Goal: Task Accomplishment & Management: Use online tool/utility

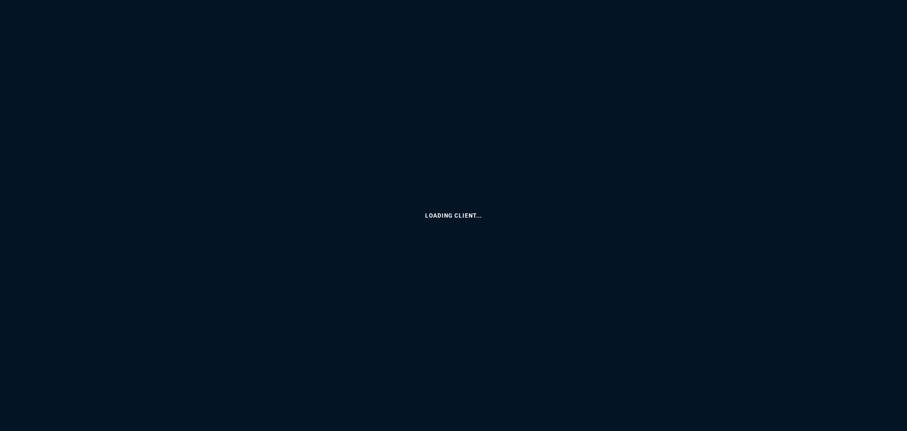
select select
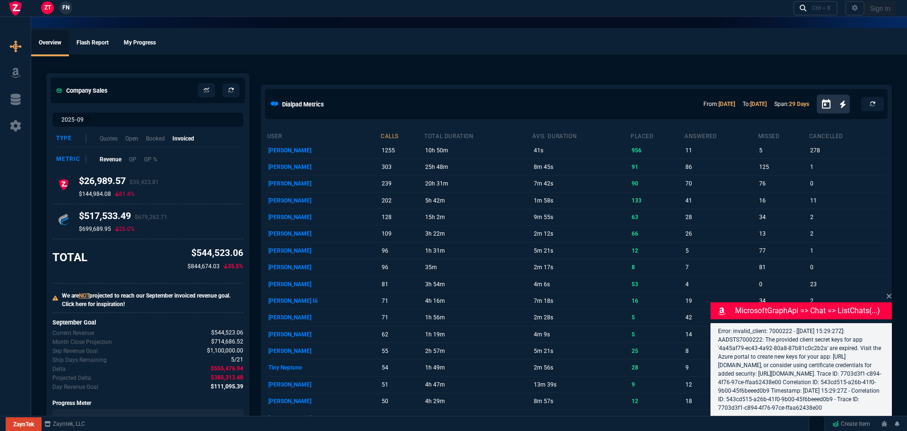
select select "2: VAHI"
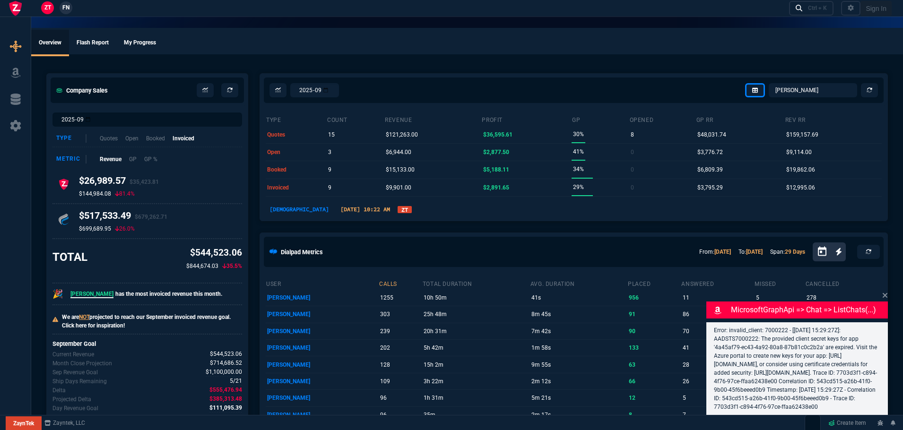
select select
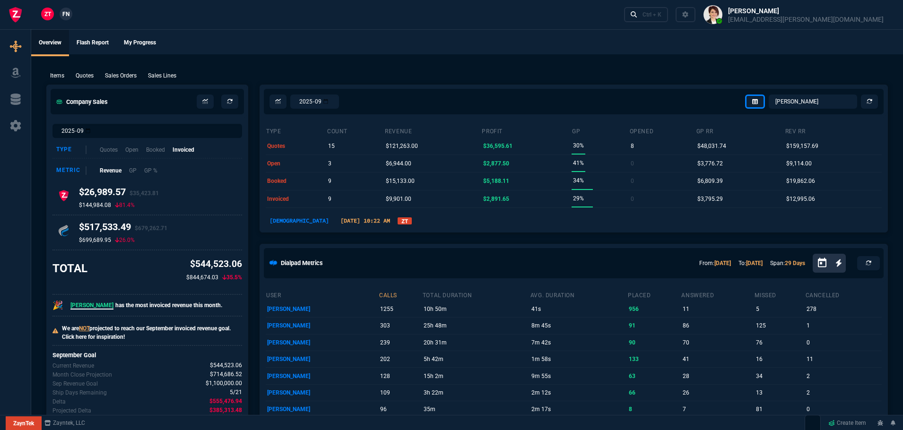
click at [397, 220] on link "ZT" at bounding box center [404, 220] width 14 height 7
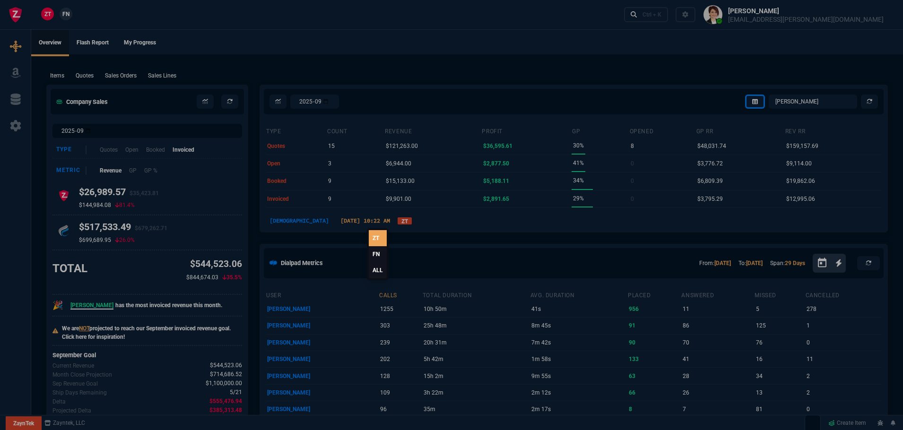
click at [380, 268] on link "ALL" at bounding box center [378, 270] width 18 height 16
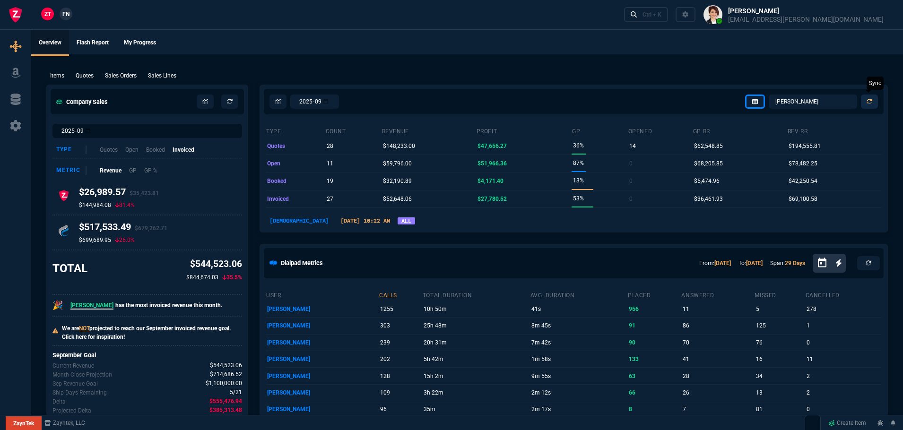
click at [868, 102] on icon at bounding box center [869, 102] width 6 height 6
click at [831, 98] on select "Omar Brian Over Farzad Vahid Steven Huang Seti Shadab Alicia Bostic Wafek Moham…" at bounding box center [813, 102] width 88 height 14
click at [769, 95] on select "Omar Brian Over Farzad Vahid Steven Huang Seti Shadab Alicia Bostic Wafek Moham…" at bounding box center [813, 102] width 88 height 14
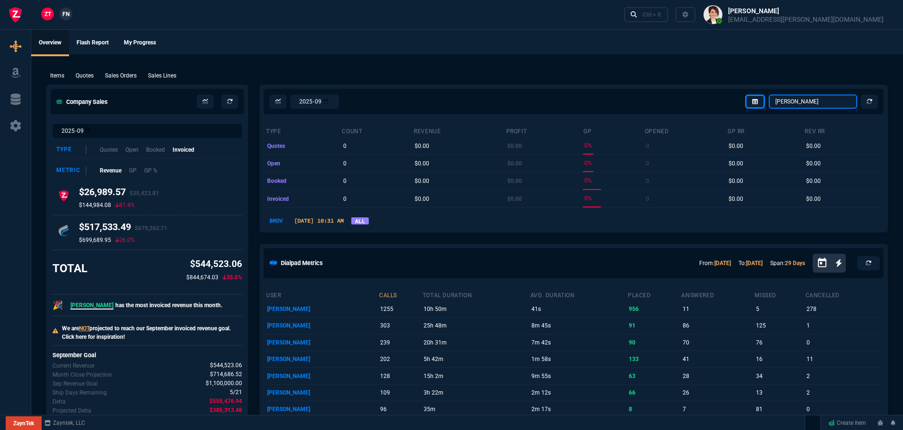
click at [809, 104] on select "Omar Brian Over Farzad Vahid Steven Huang Seti Shadab Alicia Bostic Wafek Moham…" at bounding box center [813, 102] width 88 height 14
click at [769, 95] on select "Omar Brian Over Farzad Vahid Steven Huang Seti Shadab Alicia Bostic Wafek Moham…" at bounding box center [813, 102] width 88 height 14
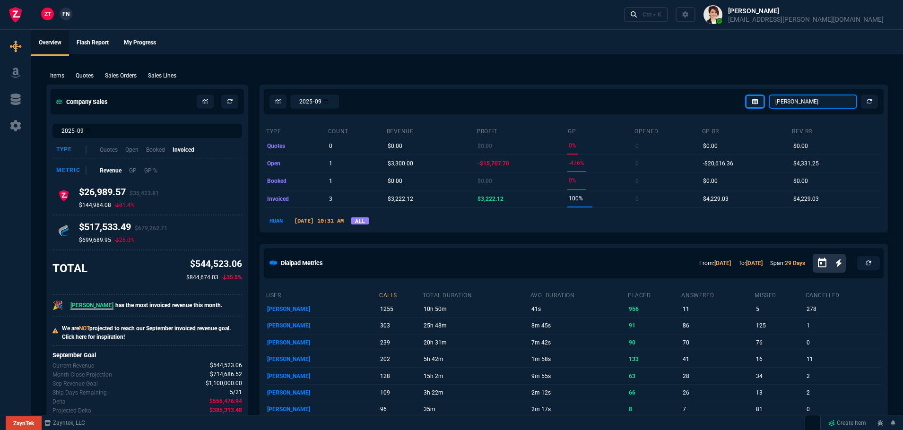
click at [798, 99] on select "Omar Brian Over Farzad Vahid Steven Huang Seti Shadab Alicia Bostic Wafek Moham…" at bounding box center [813, 102] width 88 height 14
click at [769, 95] on select "Omar Brian Over Farzad Vahid Steven Huang Seti Shadab Alicia Bostic Wafek Moham…" at bounding box center [813, 102] width 88 height 14
click at [800, 99] on select "Omar Brian Over Farzad Vahid Steven Huang Seti Shadab Alicia Bostic Wafek Moham…" at bounding box center [813, 102] width 88 height 14
click at [769, 95] on select "Omar Brian Over Farzad Vahid Steven Huang Seti Shadab Alicia Bostic Wafek Moham…" at bounding box center [813, 102] width 88 height 14
click at [806, 104] on select "Omar Brian Over Farzad Vahid Steven Huang Seti Shadab Alicia Bostic Wafek Moham…" at bounding box center [813, 102] width 88 height 14
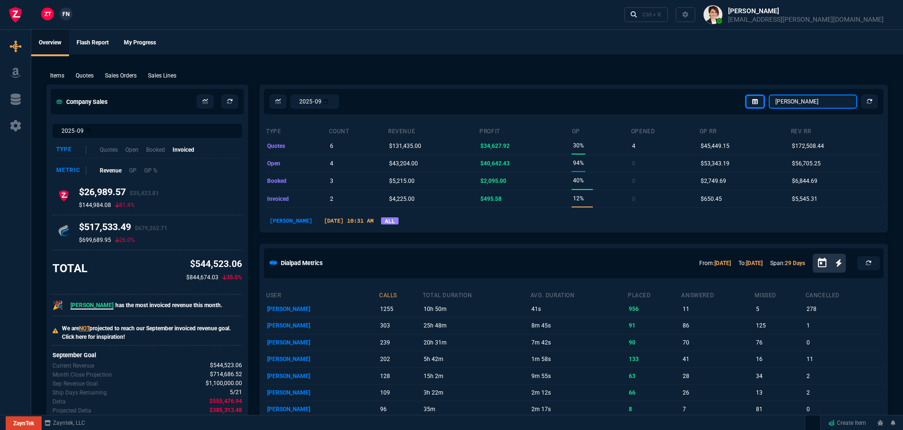
click at [769, 95] on select "Omar Brian Over Farzad Vahid Steven Huang Seti Shadab Alicia Bostic Wafek Moham…" at bounding box center [813, 102] width 88 height 14
click at [803, 103] on select "Omar Brian Over Farzad Vahid Steven Huang Seti Shadab Alicia Bostic Wafek Moham…" at bounding box center [813, 102] width 88 height 14
click at [769, 95] on select "Omar Brian Over Farzad Vahid Steven Huang Seti Shadab Alicia Bostic Wafek Moham…" at bounding box center [813, 102] width 88 height 14
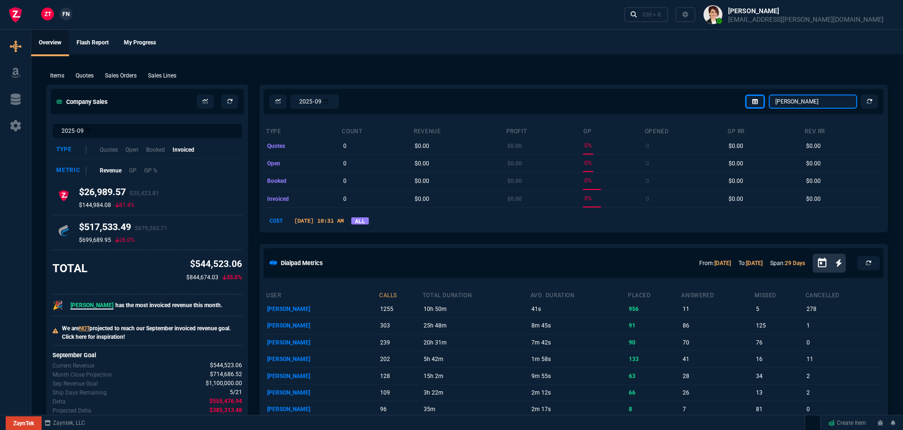
click at [786, 96] on select "Omar Brian Over Farzad Vahid Steven Huang Seti Shadab Alicia Bostic Wafek Moham…" at bounding box center [813, 102] width 88 height 14
click at [769, 95] on select "Omar Brian Over Farzad Vahid Steven Huang Seti Shadab Alicia Bostic Wafek Moham…" at bounding box center [813, 102] width 88 height 14
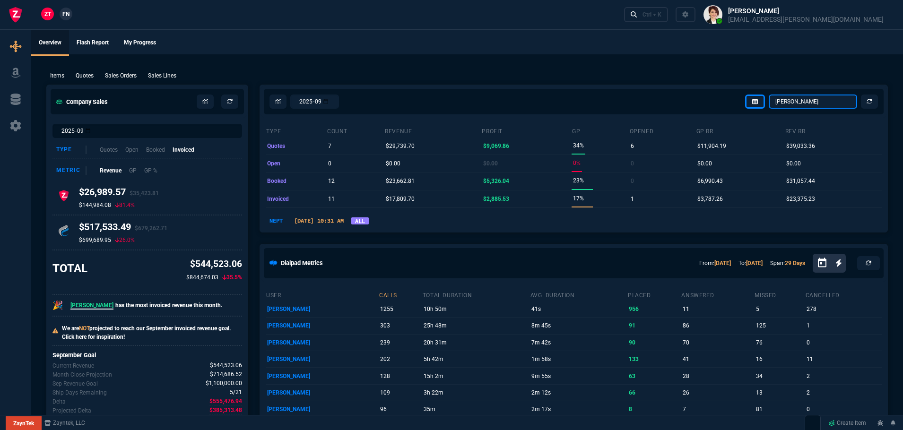
click at [805, 98] on select "Omar Brian Over Farzad Vahid Steven Huang Seti Shadab Alicia Bostic Wafek Moham…" at bounding box center [813, 102] width 88 height 14
click at [769, 95] on select "Omar Brian Over Farzad Vahid Steven Huang Seti Shadab Alicia Bostic Wafek Moham…" at bounding box center [813, 102] width 88 height 14
click at [796, 101] on select "Omar Brian Over Farzad Vahid Steven Huang Seti Shadab Alicia Bostic Wafek Moham…" at bounding box center [813, 102] width 88 height 14
click at [769, 95] on select "Omar Brian Over Farzad Vahid Steven Huang Seti Shadab Alicia Bostic Wafek Moham…" at bounding box center [813, 102] width 88 height 14
click at [783, 104] on select "Omar Brian Over Farzad Vahid Steven Huang Seti Shadab Alicia Bostic Wafek Moham…" at bounding box center [813, 102] width 88 height 14
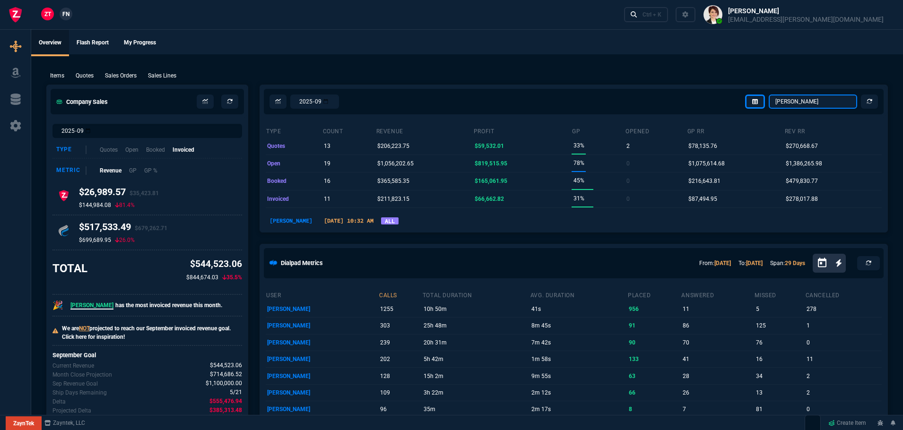
select select "4: SHAD"
click at [769, 95] on select "Omar Brian Over Farzad Vahid Steven Huang Seti Shadab Alicia Bostic Wafek Moham…" at bounding box center [813, 102] width 88 height 14
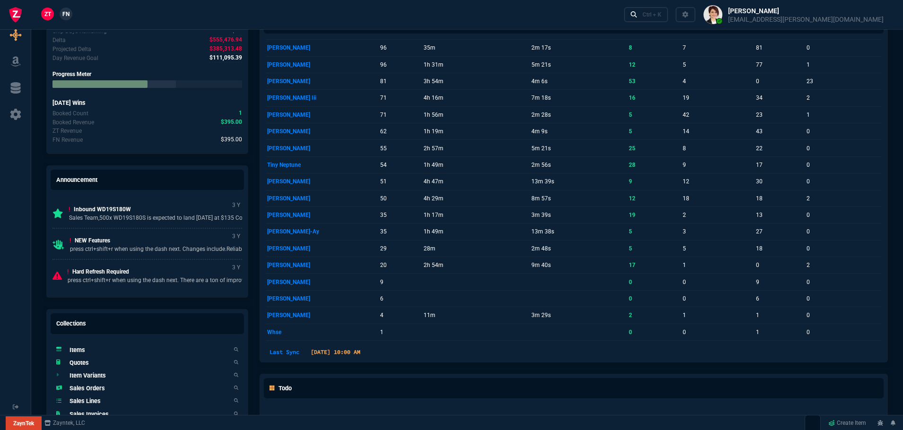
scroll to position [552, 0]
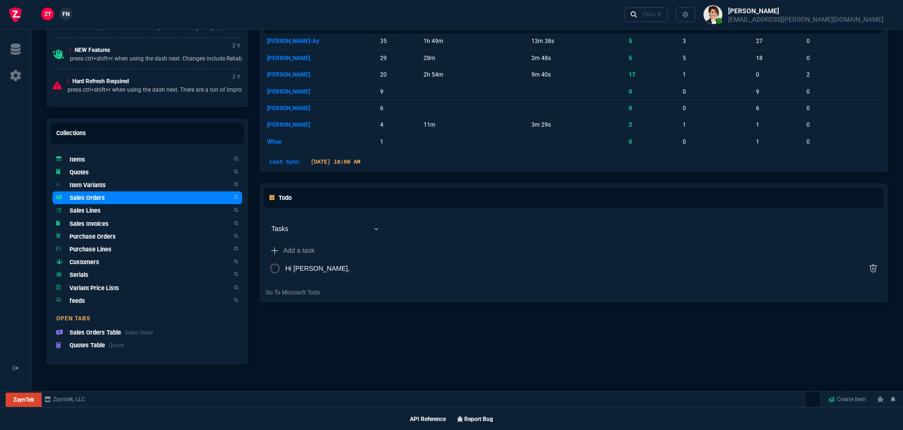
click at [93, 199] on h5 "Sales Orders" at bounding box center [86, 197] width 35 height 9
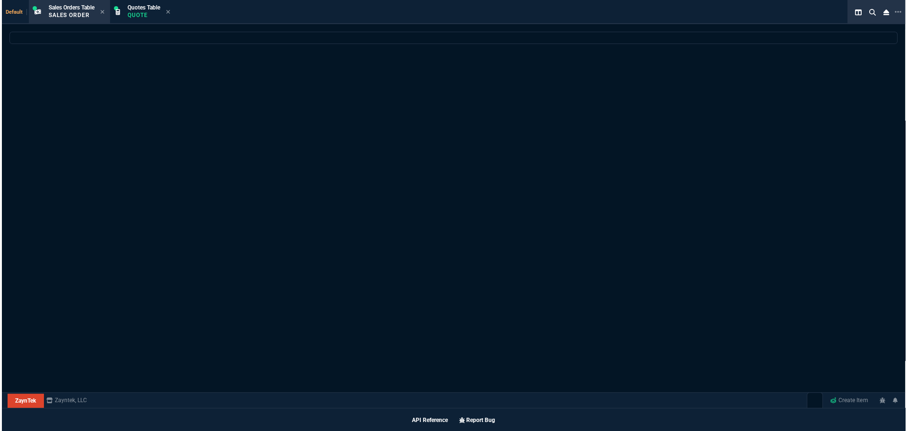
scroll to position [552, 0]
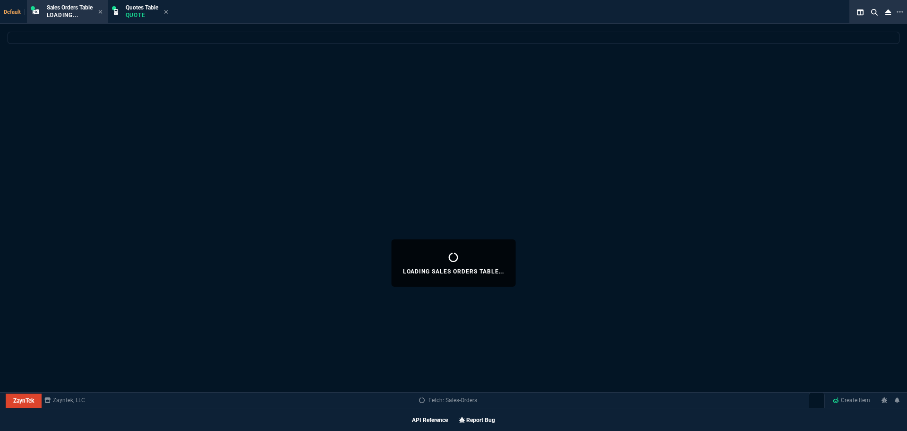
select select
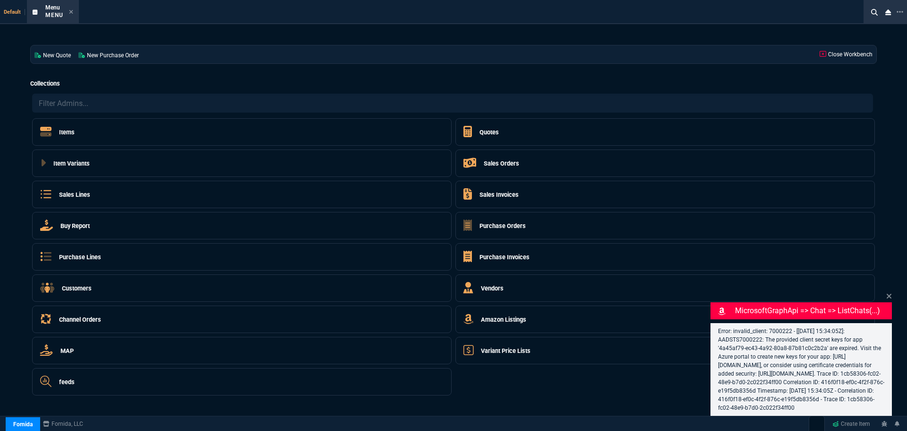
select select "4: SHAD"
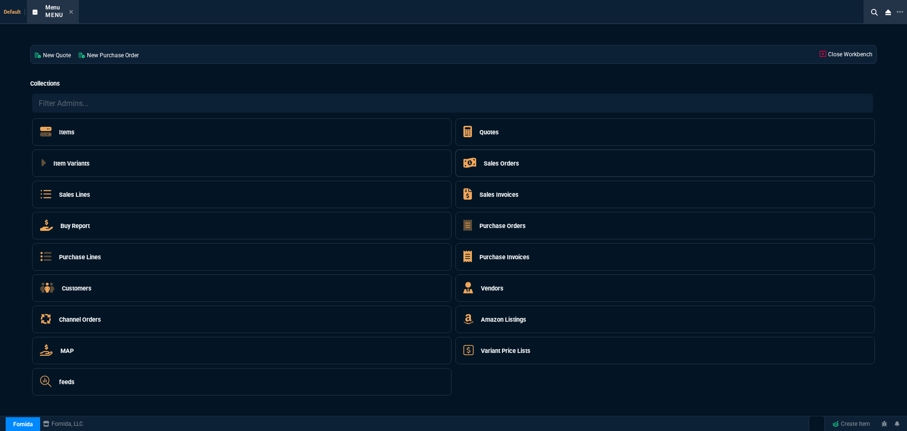
click at [492, 163] on h5 "Sales Orders" at bounding box center [501, 163] width 35 height 9
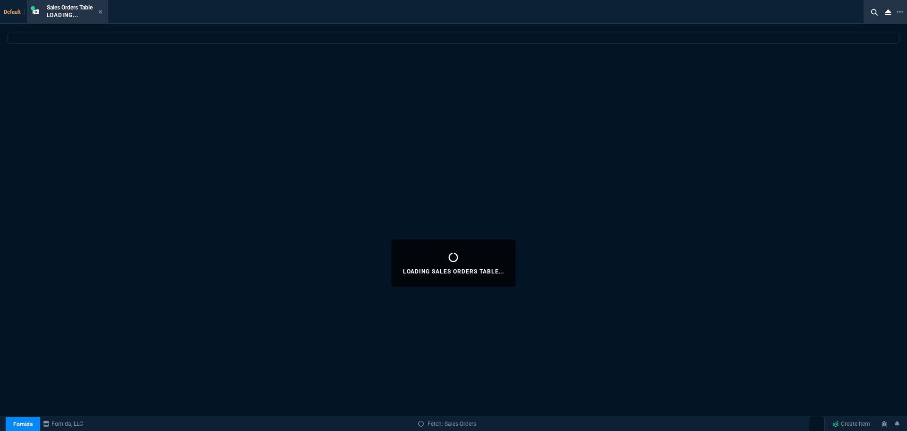
select select
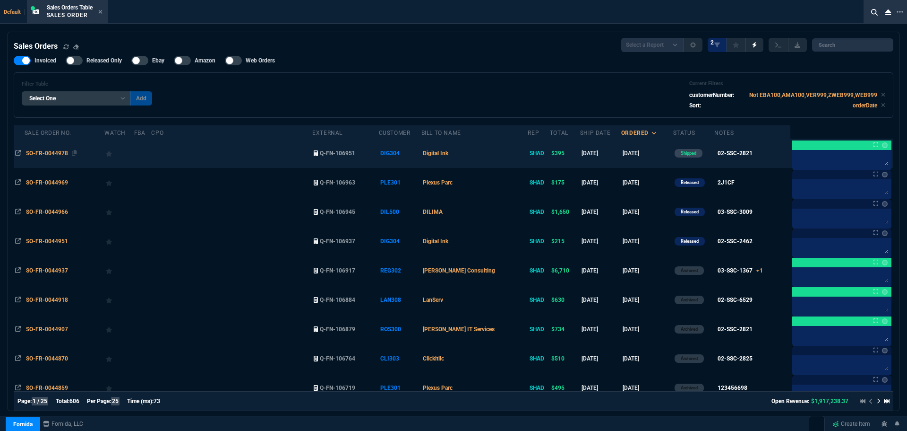
click at [58, 152] on span "SO-FR-0044978" at bounding box center [47, 153] width 42 height 7
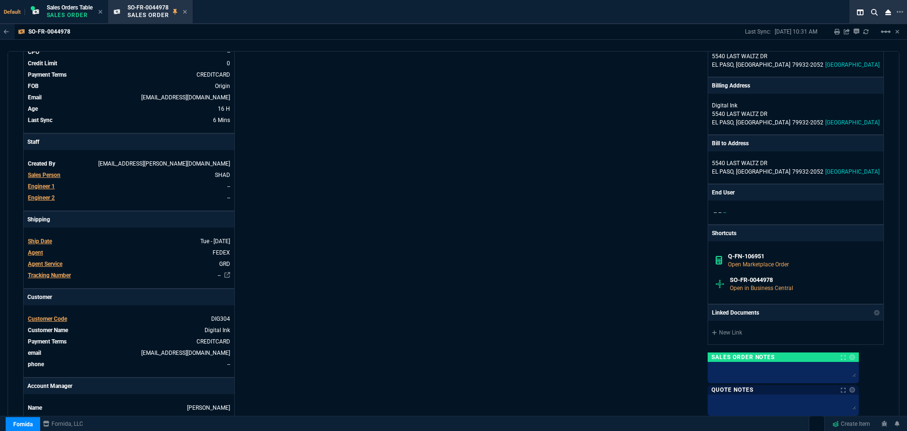
scroll to position [236, 0]
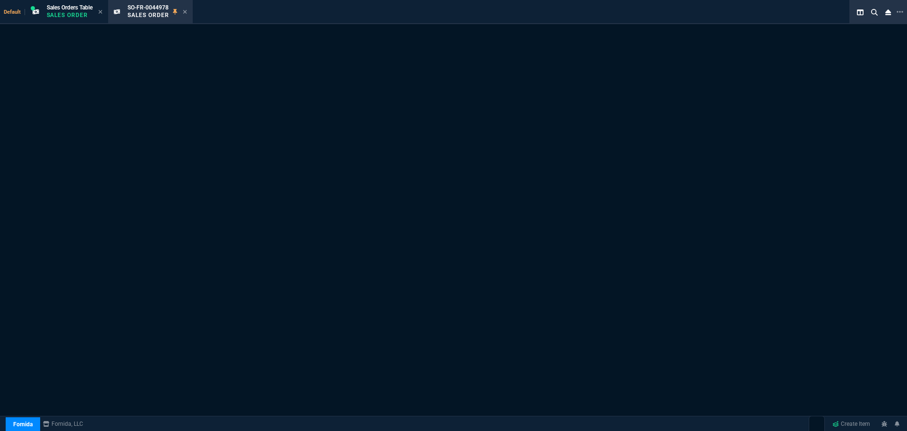
select select "4: SHAD"
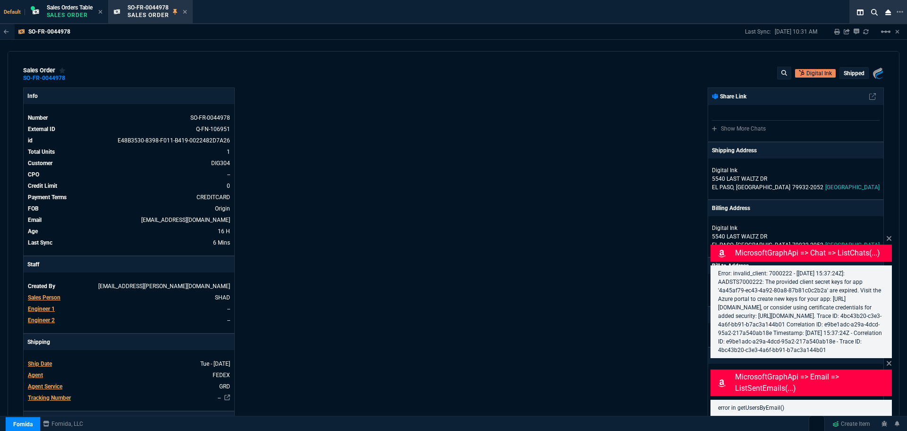
drag, startPoint x: 453, startPoint y: 209, endPoint x: 448, endPoint y: 209, distance: 4.7
click at [454, 209] on div "Fornida, LLC [STREET_ADDRESS] Share Link Show More Chats Shipping Address Digit…" at bounding box center [669, 344] width 431 height 514
click at [66, 14] on p "Sales Order" at bounding box center [70, 15] width 46 height 8
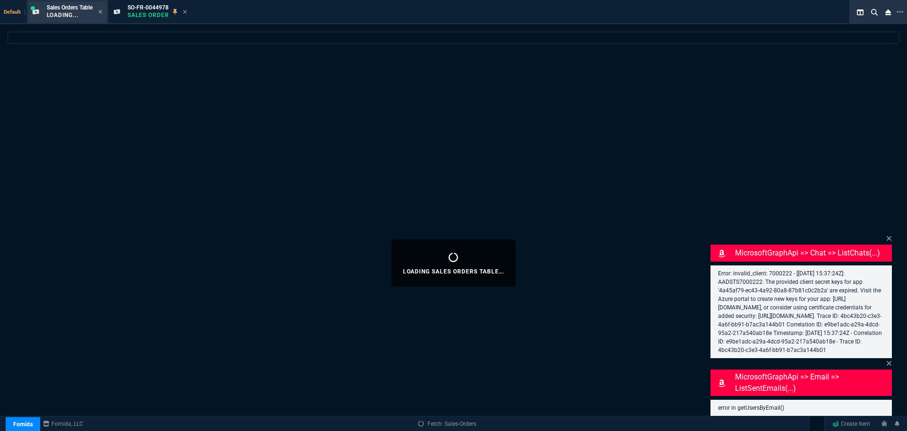
select select
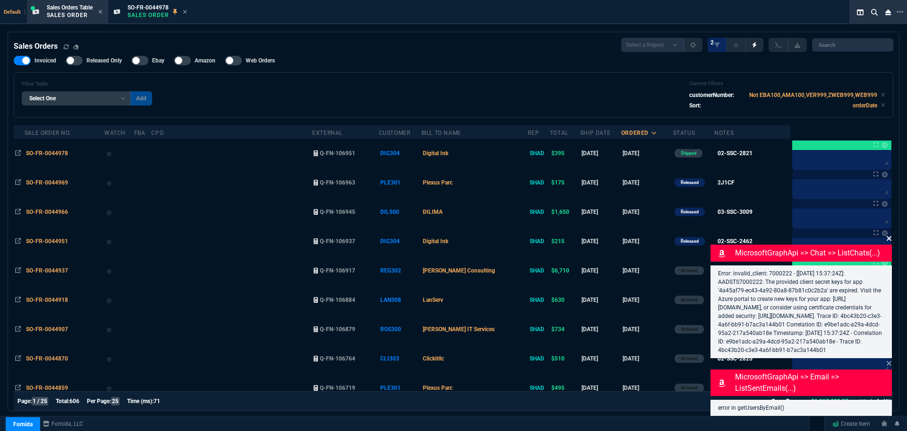
click at [888, 234] on icon at bounding box center [890, 238] width 6 height 8
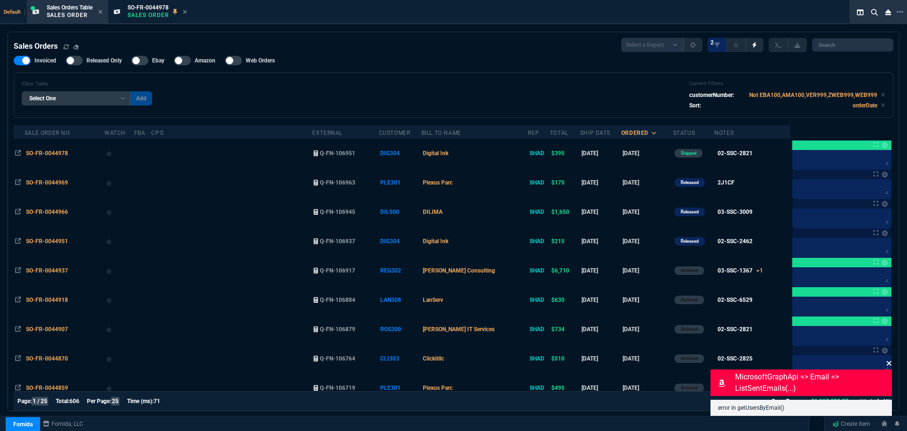
click at [891, 363] on icon at bounding box center [890, 363] width 6 height 8
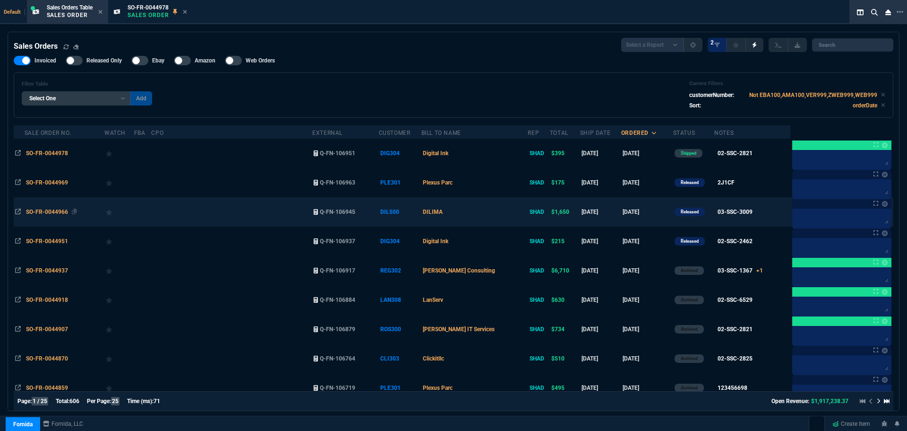
click at [37, 214] on span "SO-FR-0044966" at bounding box center [47, 211] width 42 height 7
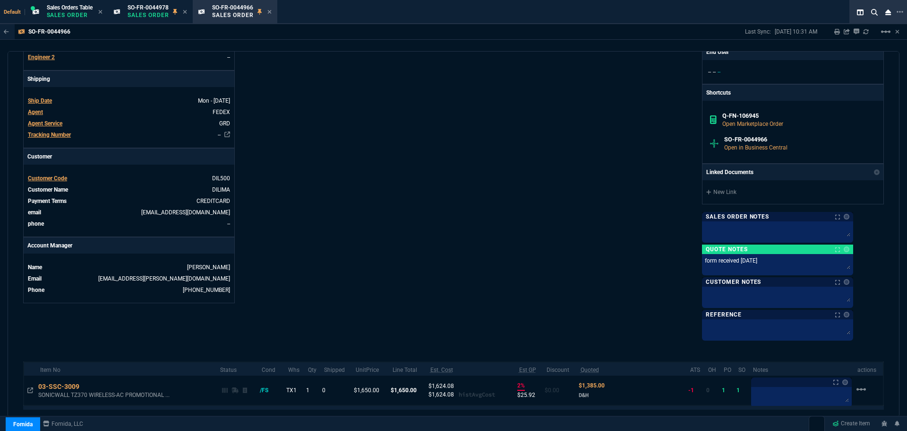
scroll to position [345, 0]
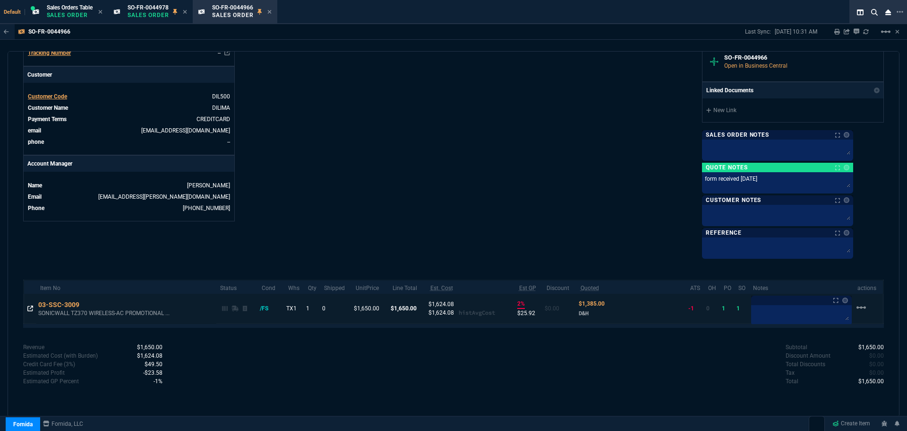
click at [33, 308] on icon at bounding box center [30, 308] width 6 height 6
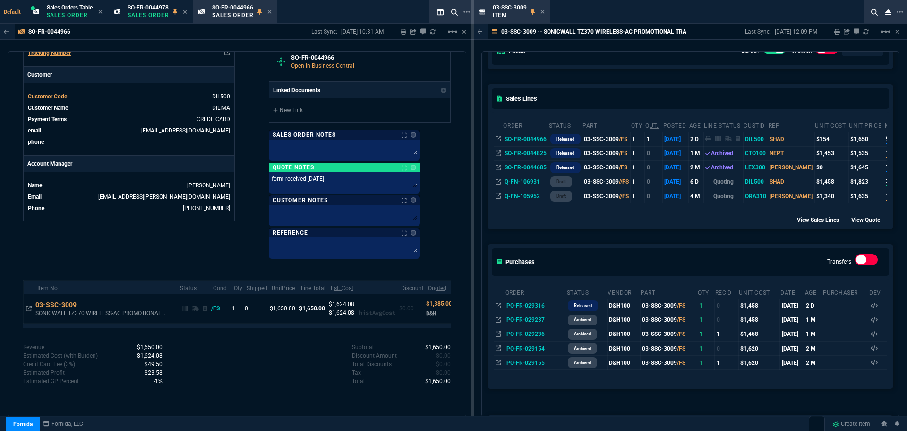
scroll to position [142, 0]
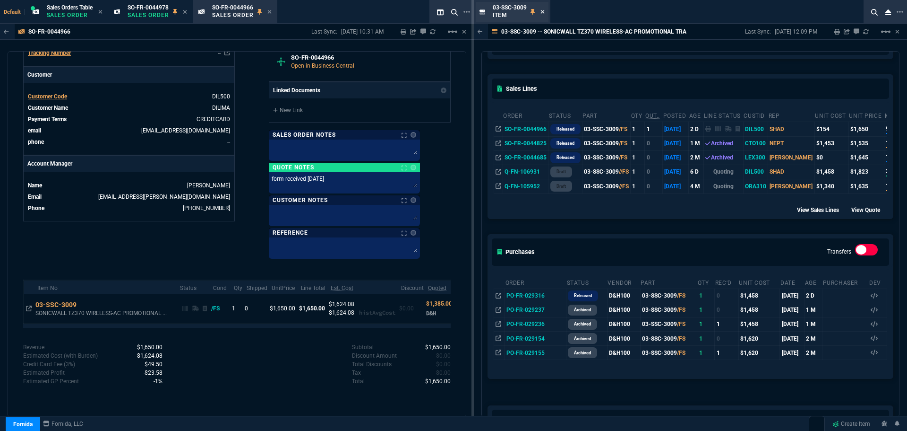
click at [544, 13] on icon at bounding box center [543, 12] width 4 height 6
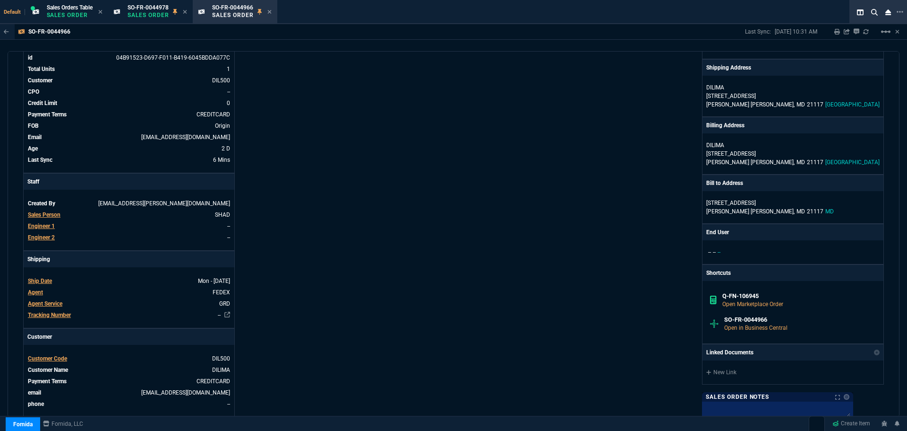
scroll to position [0, 0]
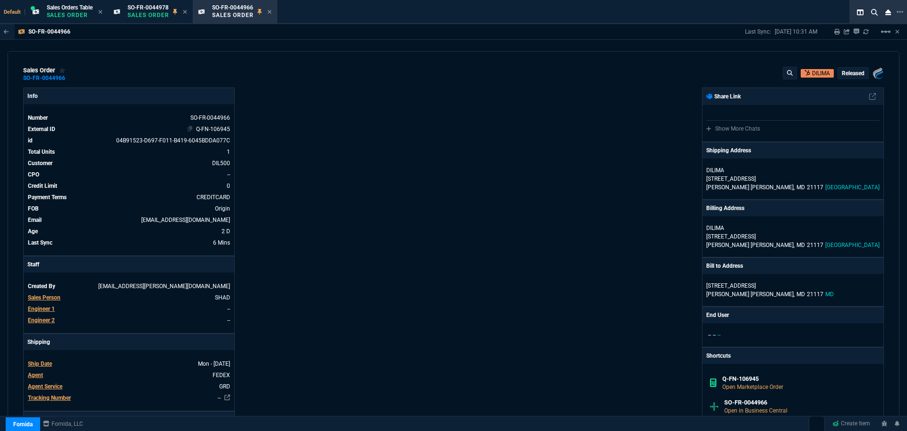
click at [205, 130] on link "Q-FN-106945" at bounding box center [213, 129] width 34 height 7
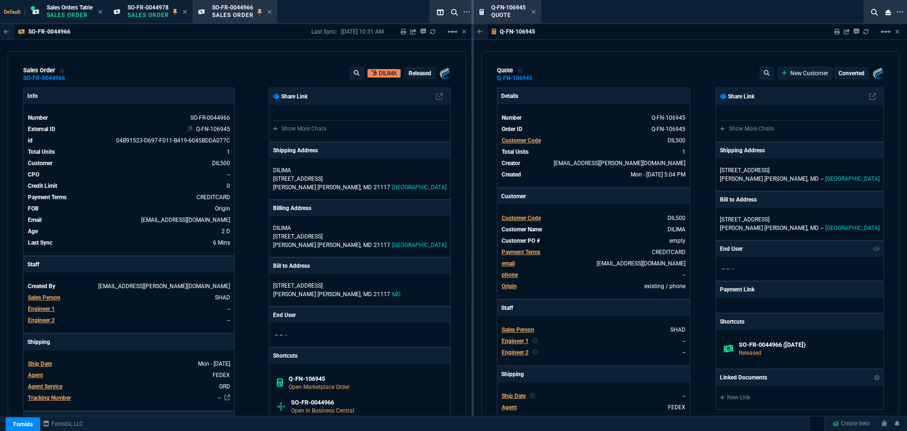
type input "16"
type input "265"
type input "26"
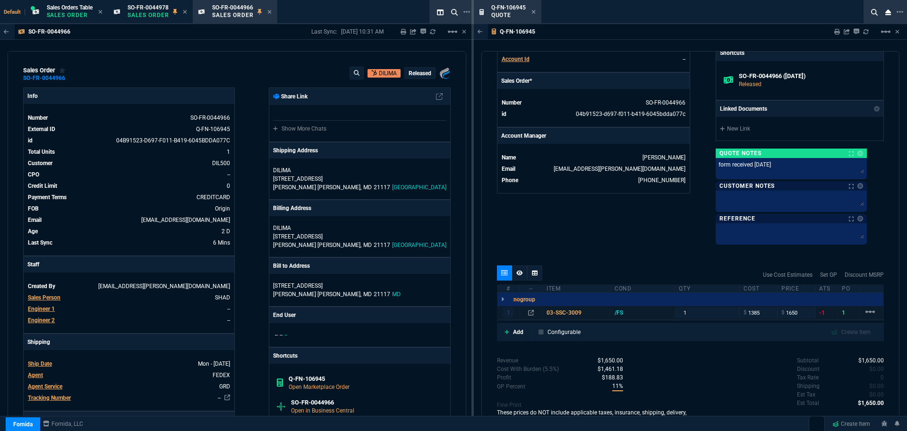
scroll to position [420, 0]
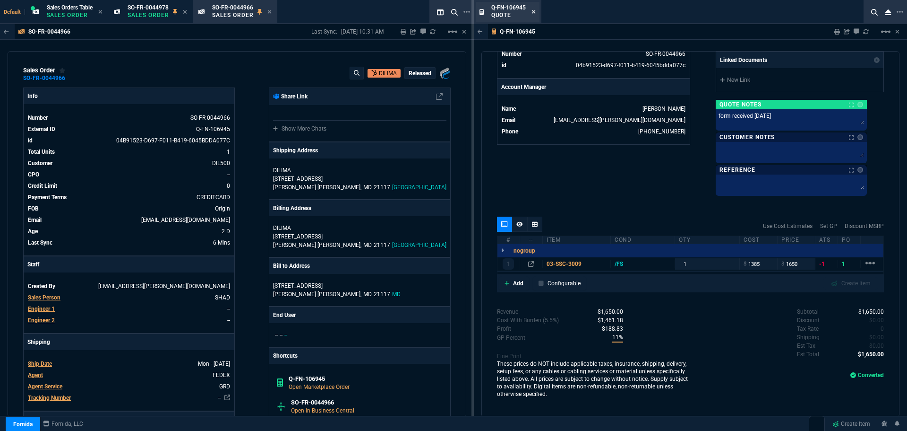
click at [533, 13] on icon at bounding box center [534, 12] width 4 height 4
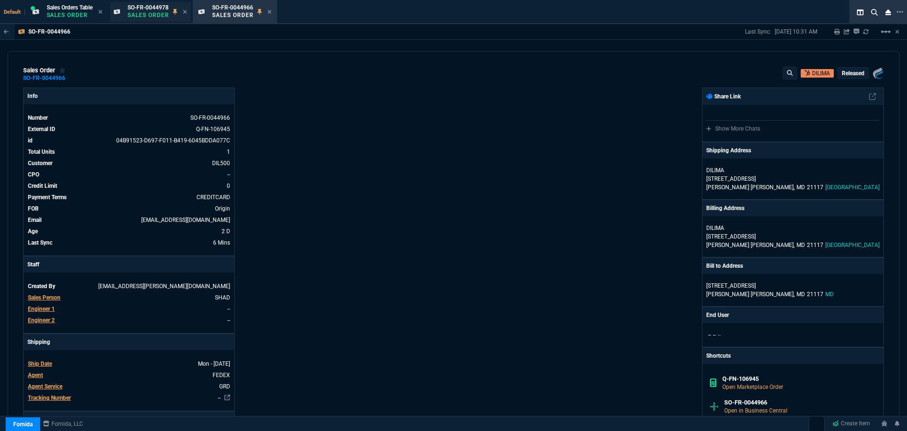
click at [162, 12] on p "Sales Order" at bounding box center [149, 15] width 42 height 8
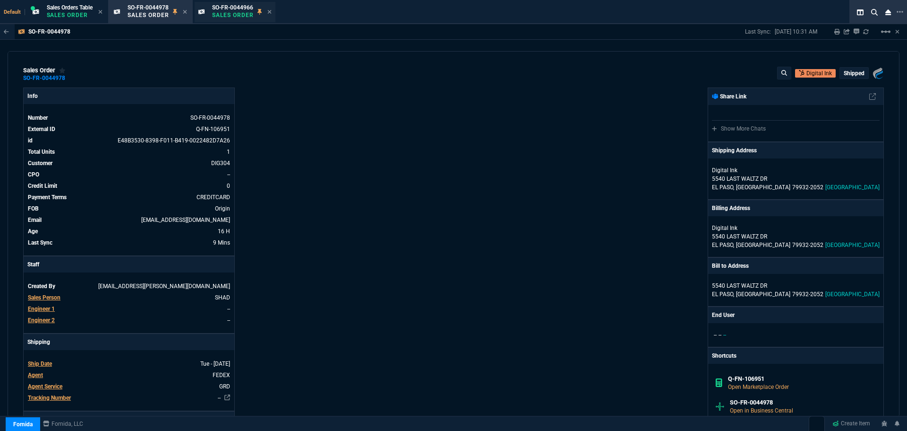
click at [225, 14] on p "Sales Order" at bounding box center [233, 15] width 42 height 8
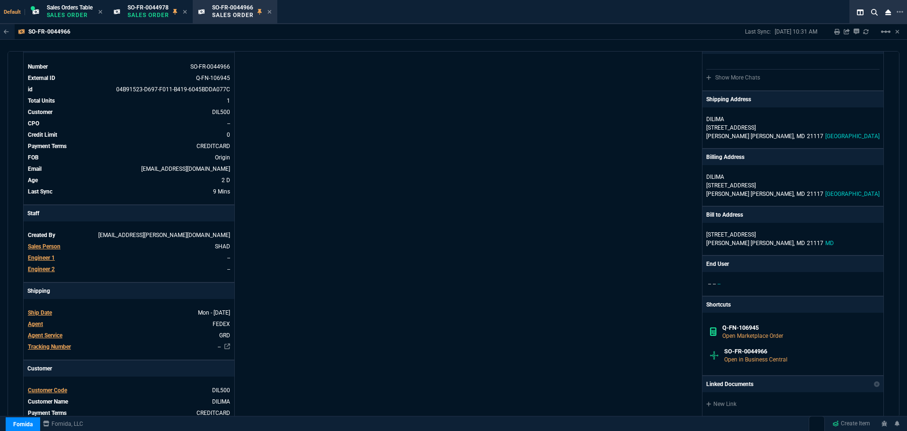
scroll to position [0, 0]
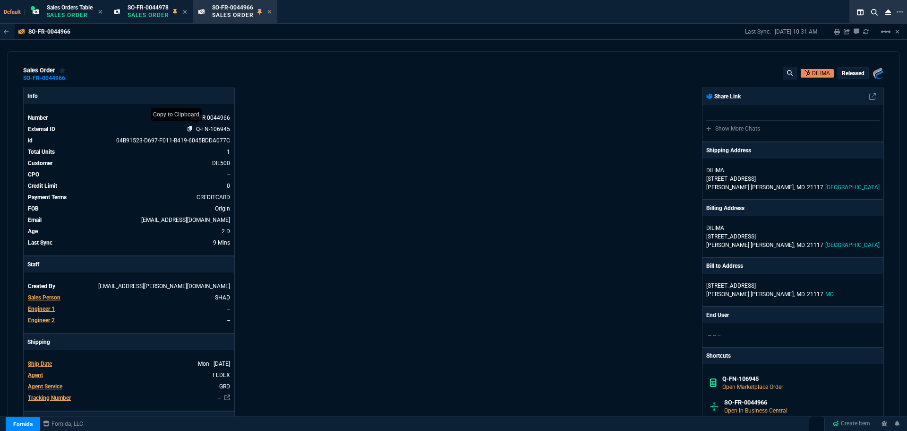
click at [190, 129] on icon at bounding box center [190, 129] width 5 height 6
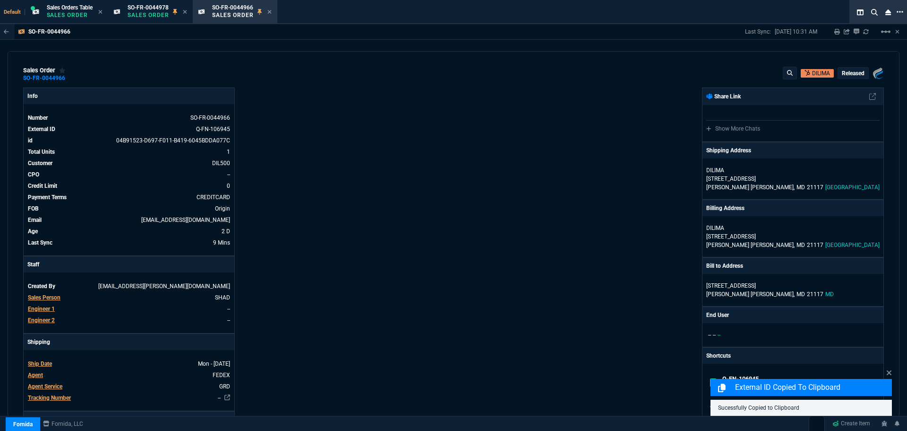
click at [901, 11] on icon at bounding box center [900, 12] width 7 height 8
click at [812, 19] on li "Open New Tab" at bounding box center [852, 18] width 94 height 11
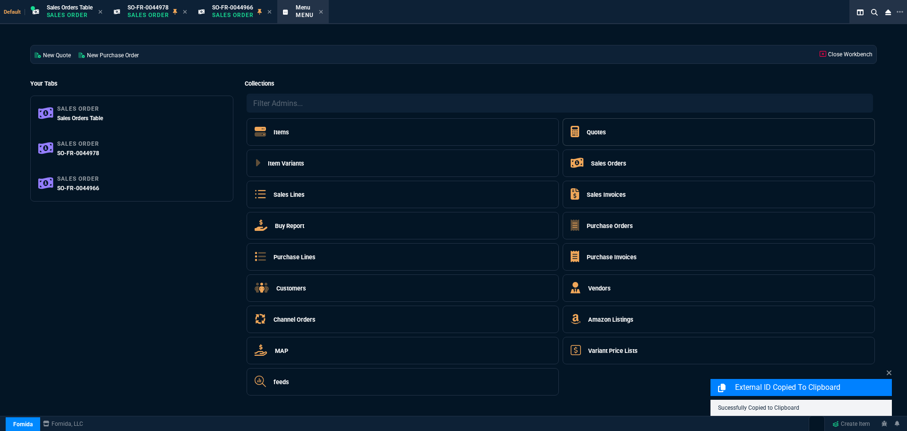
click at [598, 130] on h5 "Quotes" at bounding box center [596, 132] width 19 height 9
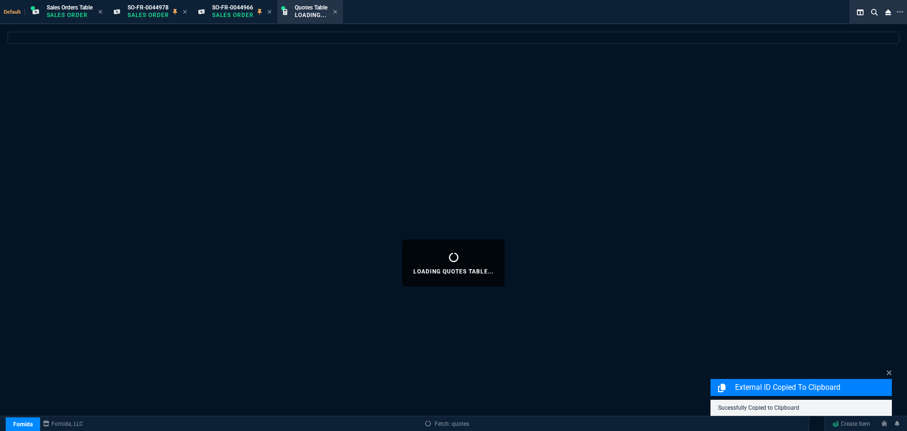
select select
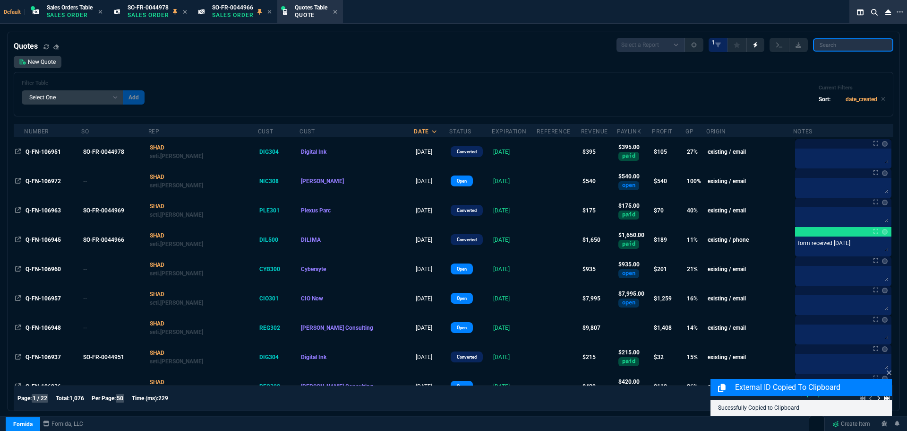
click at [833, 41] on input "search" at bounding box center [853, 44] width 80 height 13
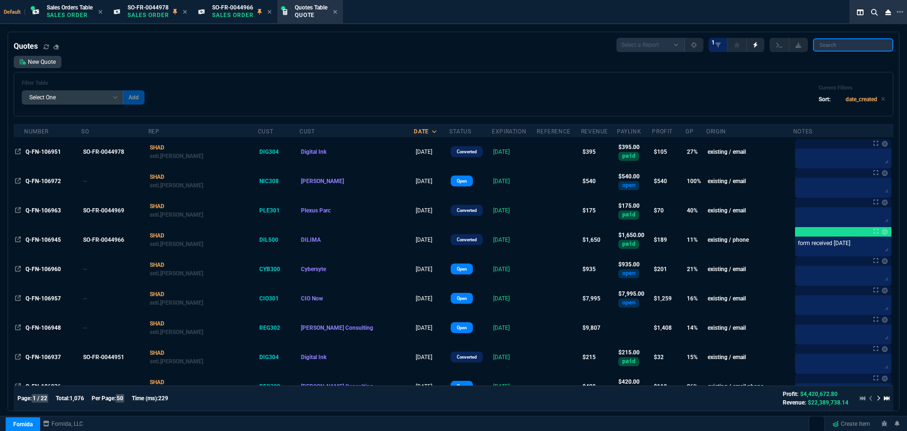
paste input "Q-FN-106945"
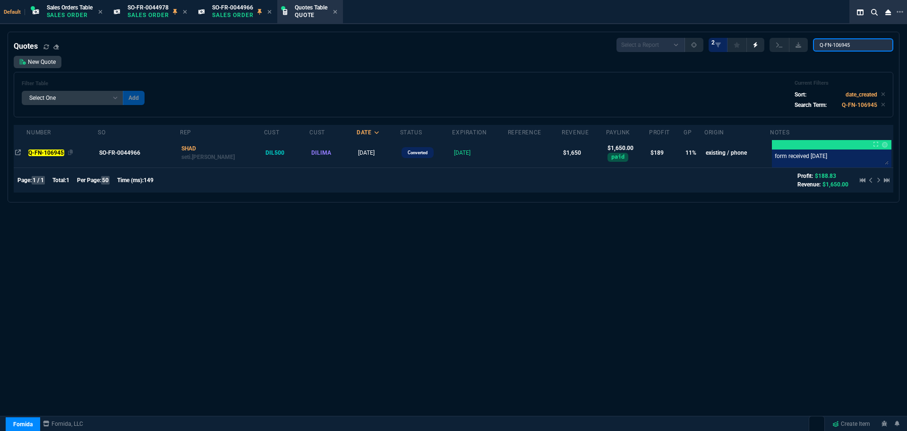
type input "Q-FN-106945"
click at [46, 154] on mark "Q-FN-106945" at bounding box center [46, 152] width 36 height 7
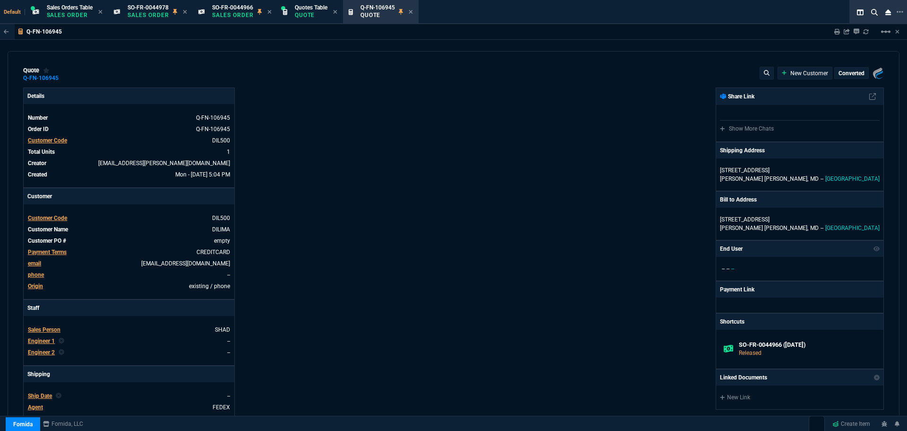
type input "16"
type input "265"
type input "26"
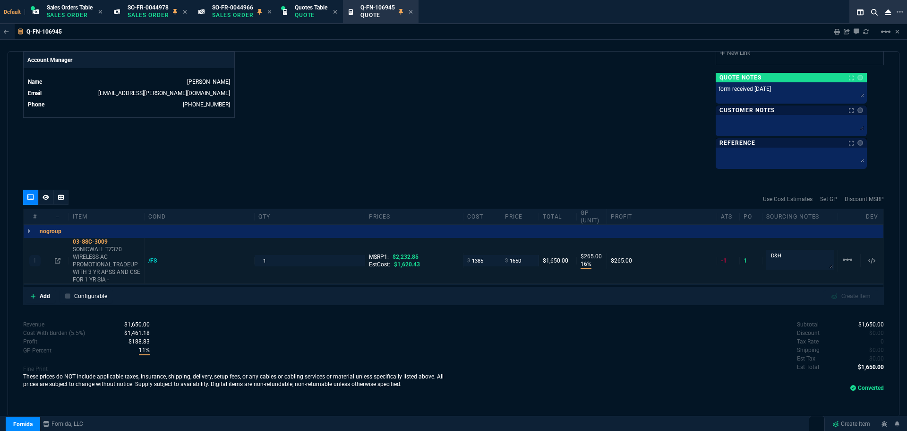
scroll to position [397, 0]
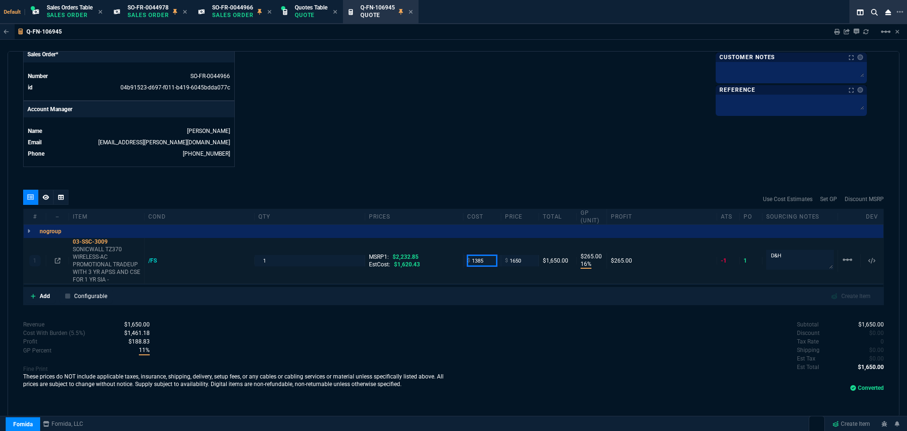
click at [483, 261] on input "1385" at bounding box center [482, 260] width 30 height 11
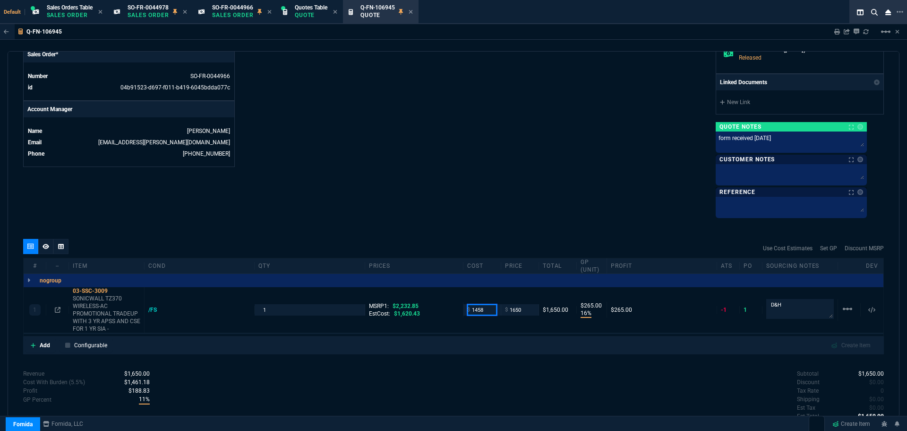
type input "1458"
type input "12"
type input "192"
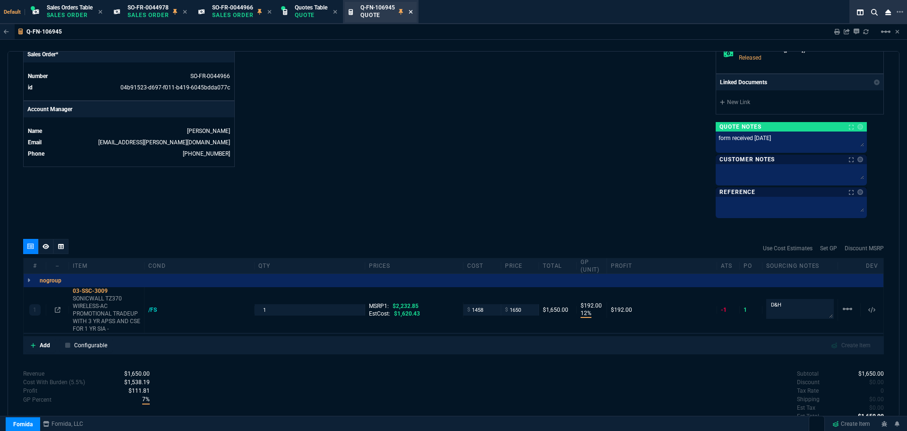
click at [413, 10] on icon at bounding box center [411, 12] width 4 height 6
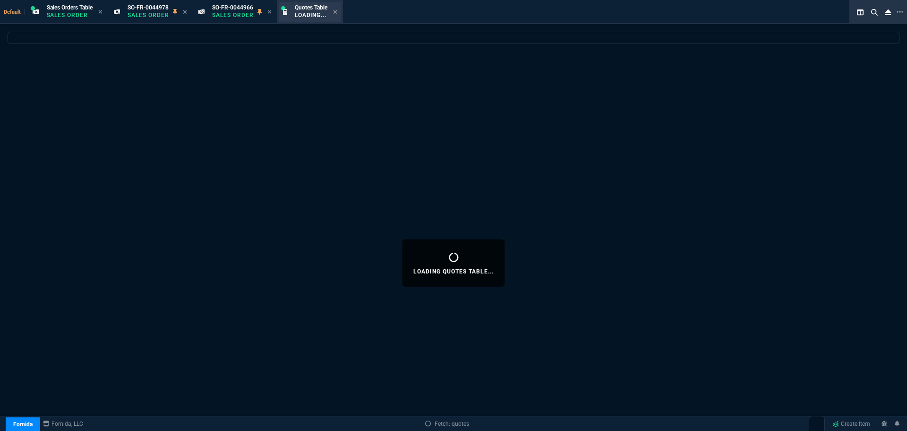
select select
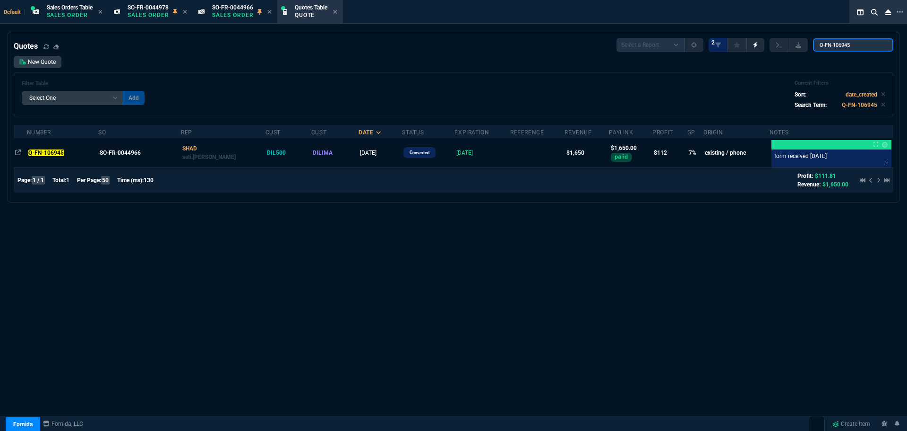
click at [880, 47] on input "Q-FN-106945" at bounding box center [853, 44] width 80 height 13
click at [872, 43] on input "Q-FN-106945" at bounding box center [853, 44] width 80 height 13
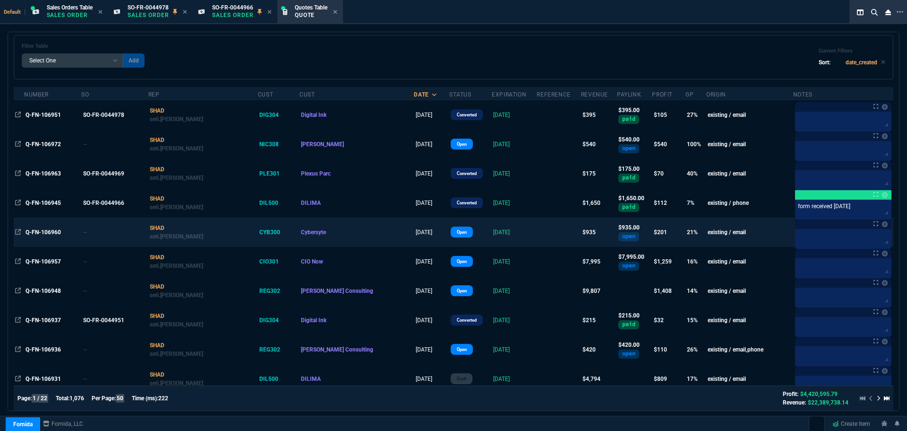
scroll to position [142, 0]
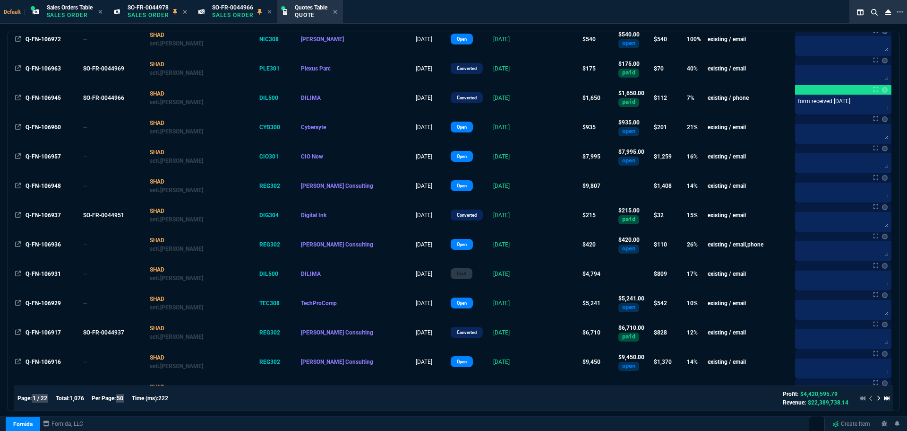
click at [35, 299] on div "Q-FN-106929" at bounding box center [53, 303] width 54 height 9
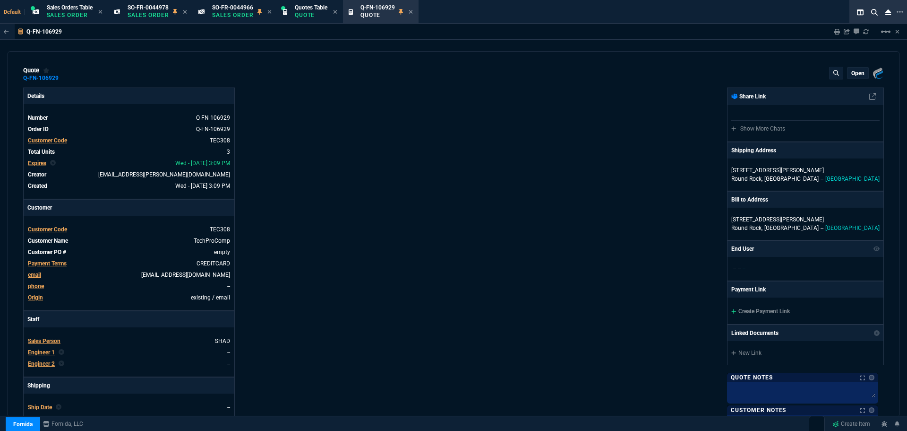
type input "15"
type input "262"
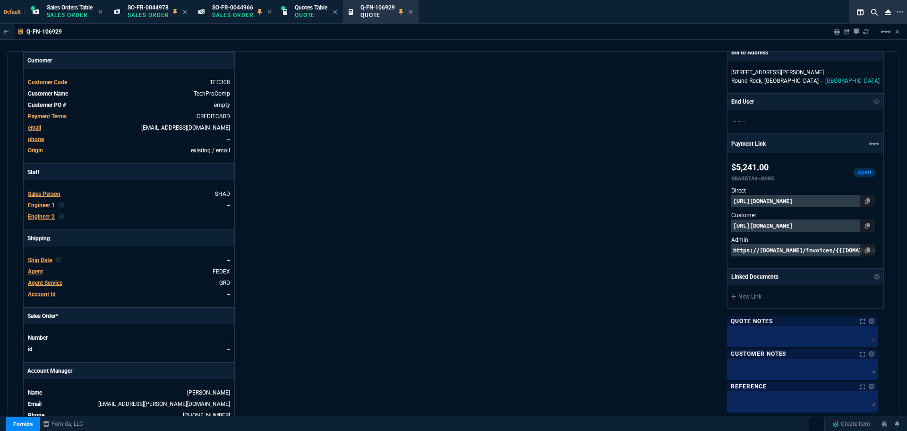
scroll to position [0, 0]
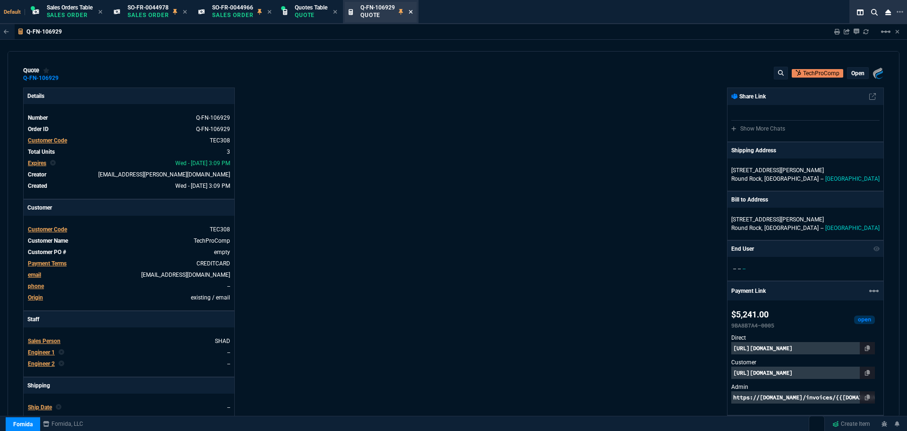
click at [413, 11] on icon at bounding box center [411, 12] width 4 height 4
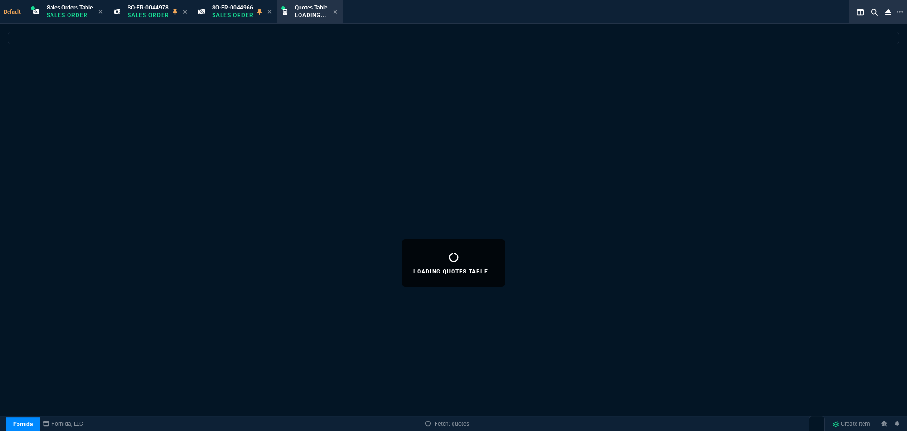
select select
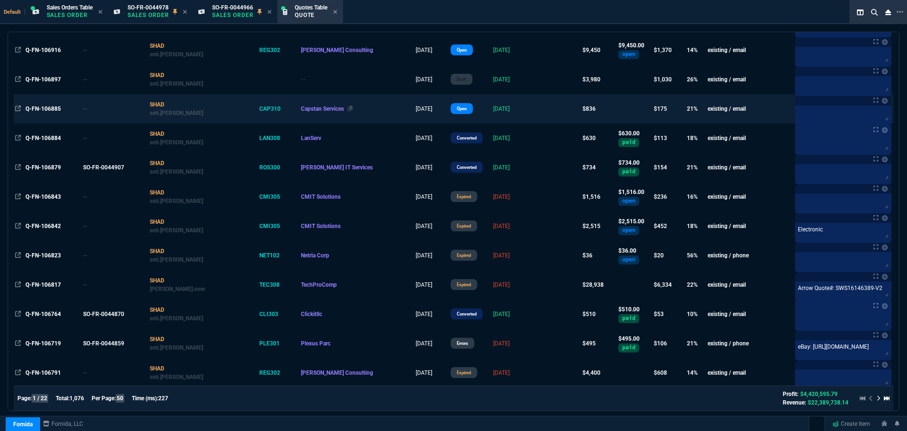
scroll to position [473, 0]
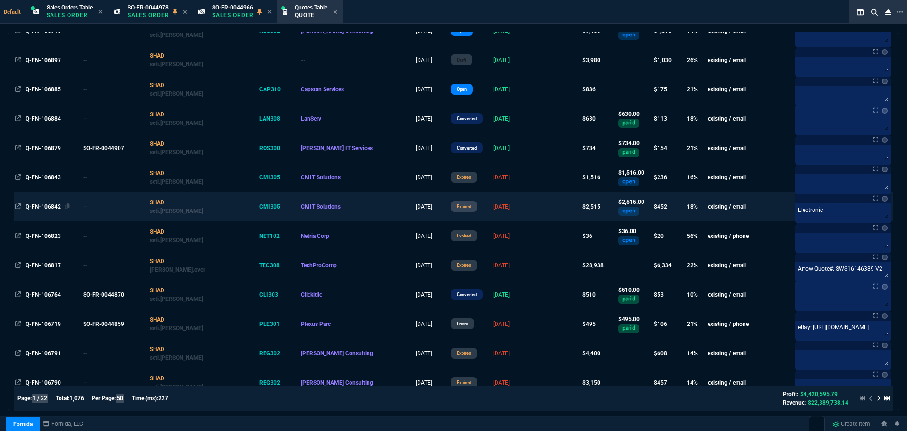
click at [40, 206] on span "Q-FN-106842" at bounding box center [43, 206] width 35 height 7
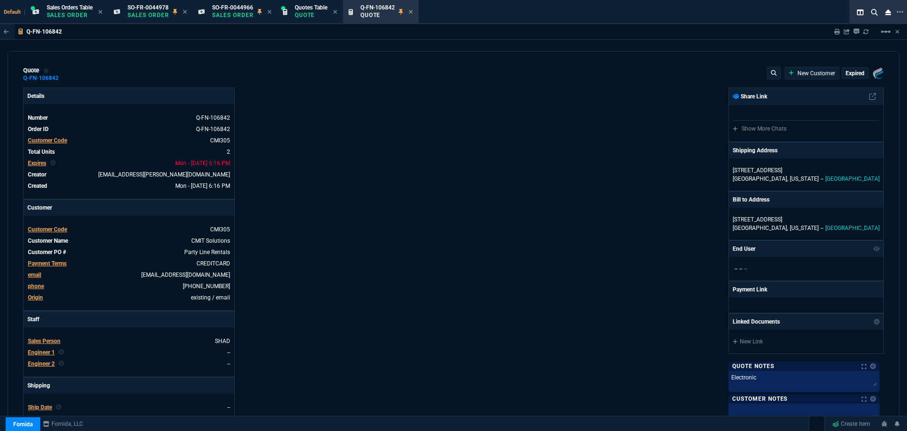
type input "22"
type input "339"
type input "22"
type input "221"
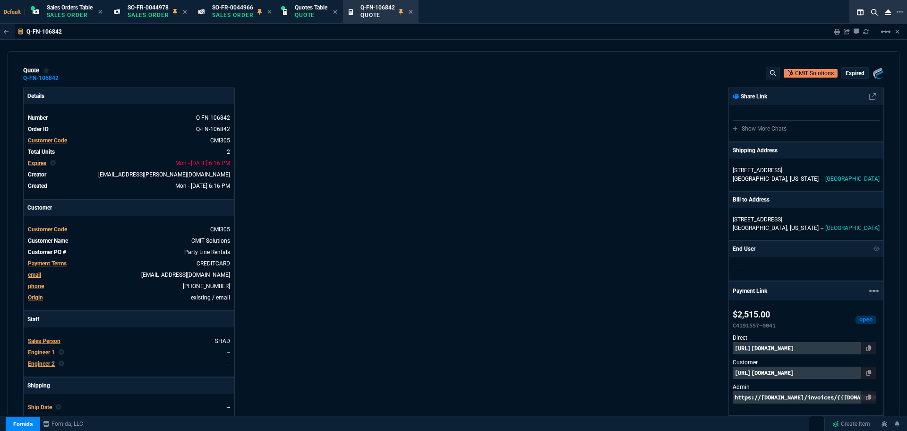
type input "1908.52"
type input "1260.57"
type input "21"
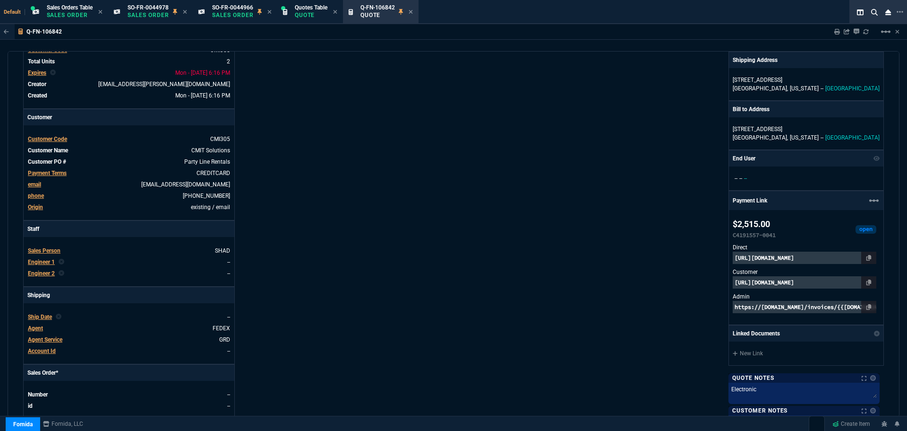
scroll to position [0, 0]
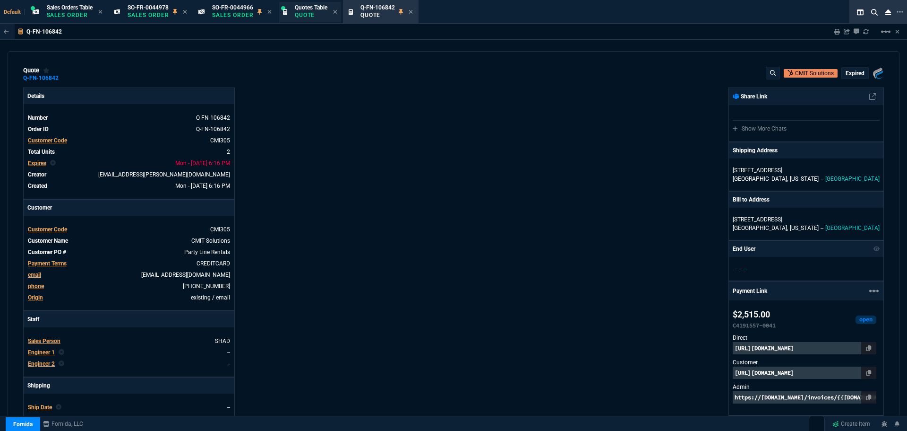
click at [310, 17] on p "Quote" at bounding box center [311, 15] width 33 height 8
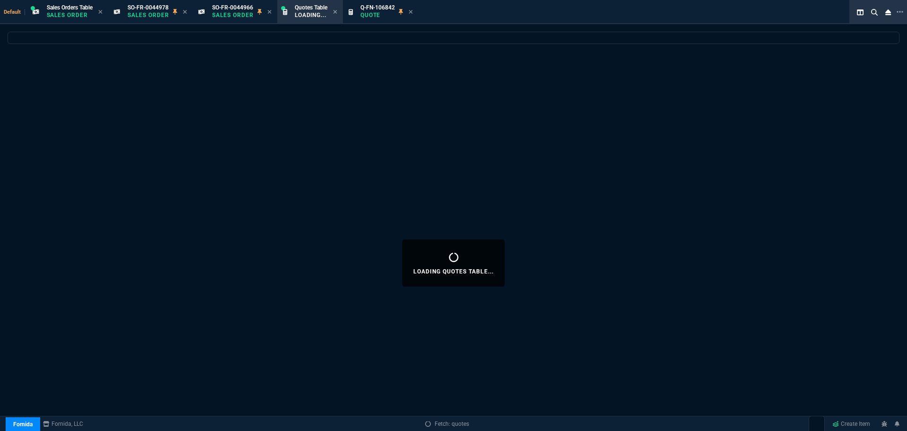
select select
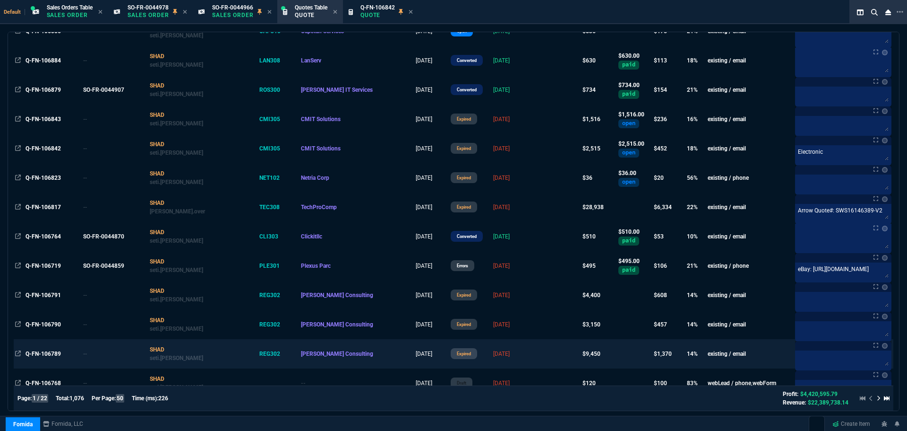
scroll to position [520, 0]
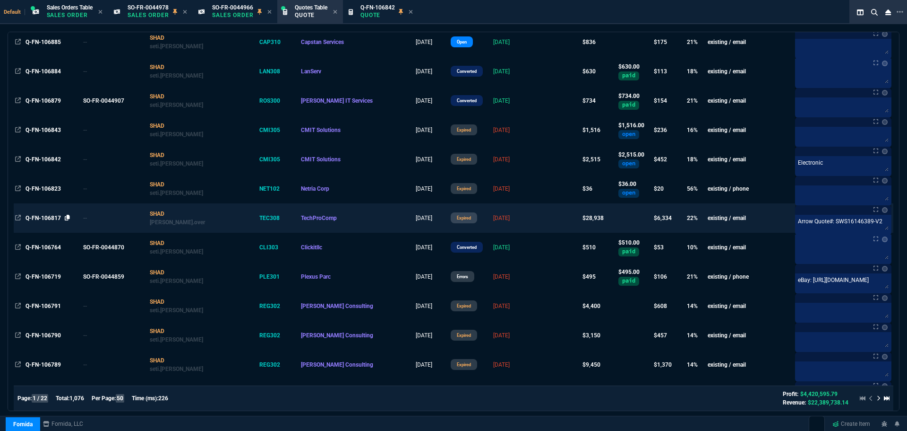
click at [67, 216] on icon at bounding box center [67, 218] width 5 height 6
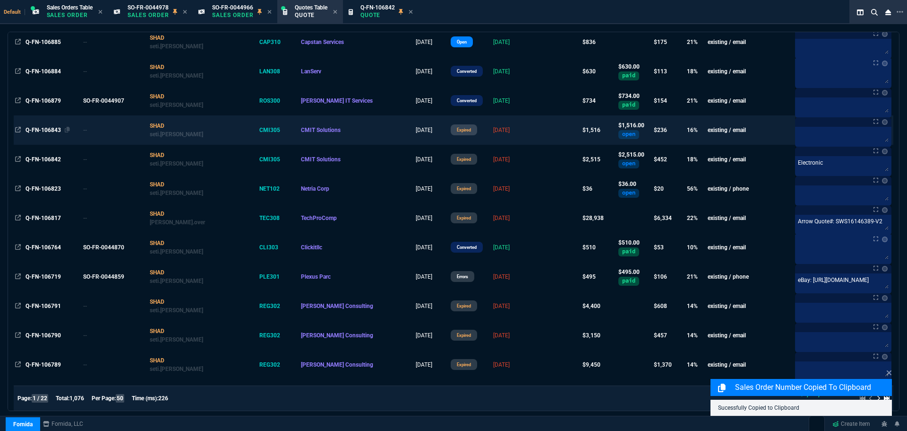
click at [33, 131] on span "Q-FN-106843" at bounding box center [43, 130] width 35 height 7
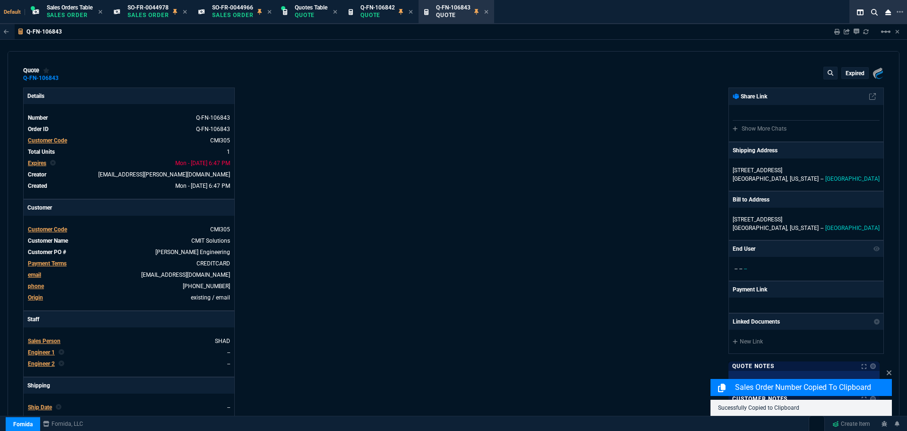
type input "20"
type input "303"
type input "13"
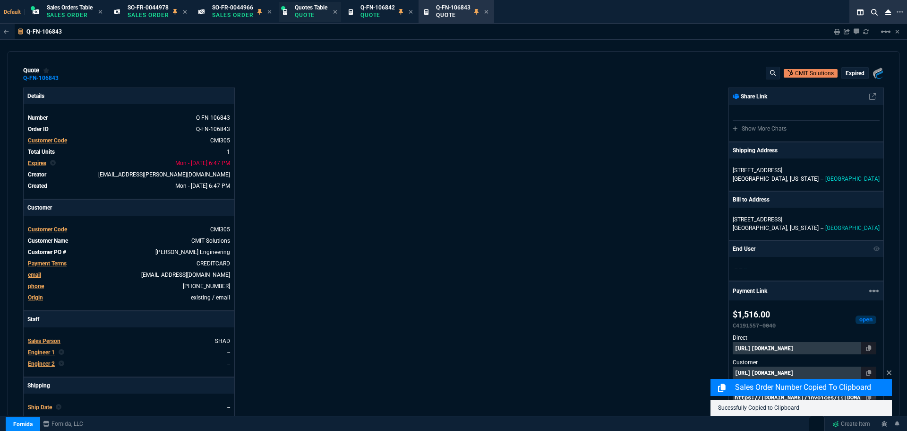
click at [324, 8] on span "Quotes Table" at bounding box center [311, 7] width 33 height 7
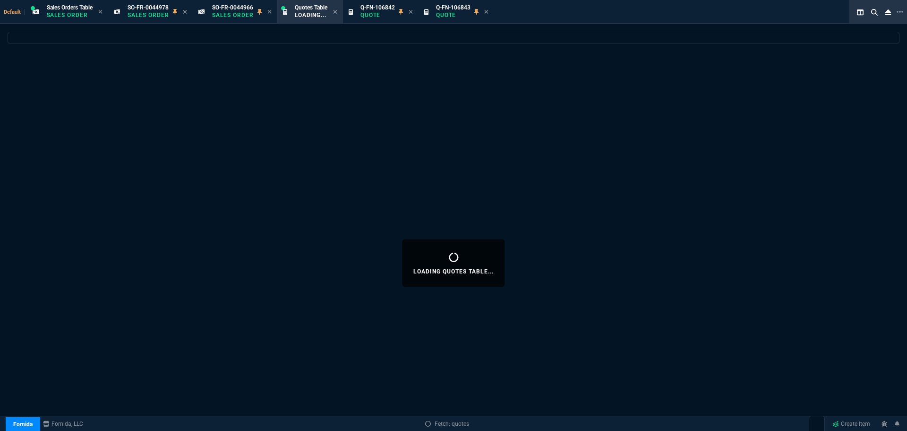
select select
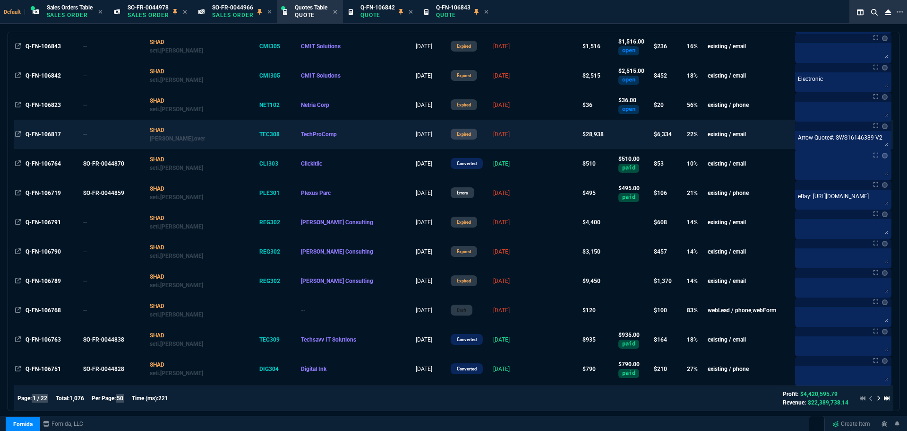
scroll to position [614, 0]
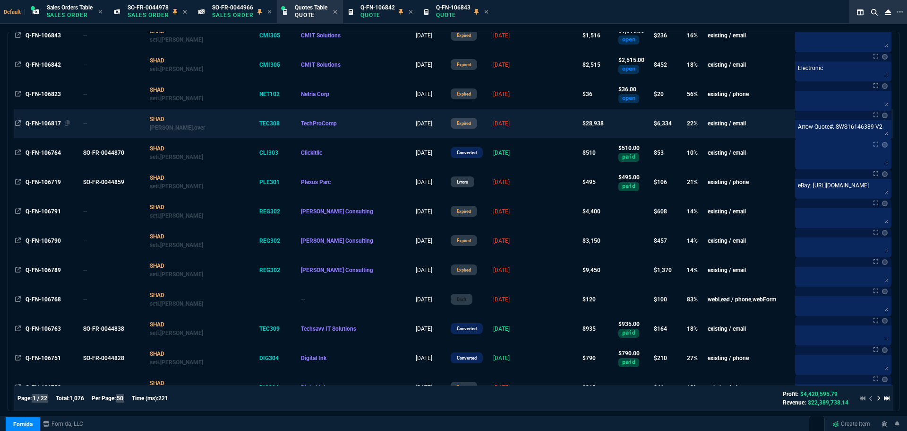
click at [42, 120] on span "Q-FN-106817" at bounding box center [43, 123] width 35 height 7
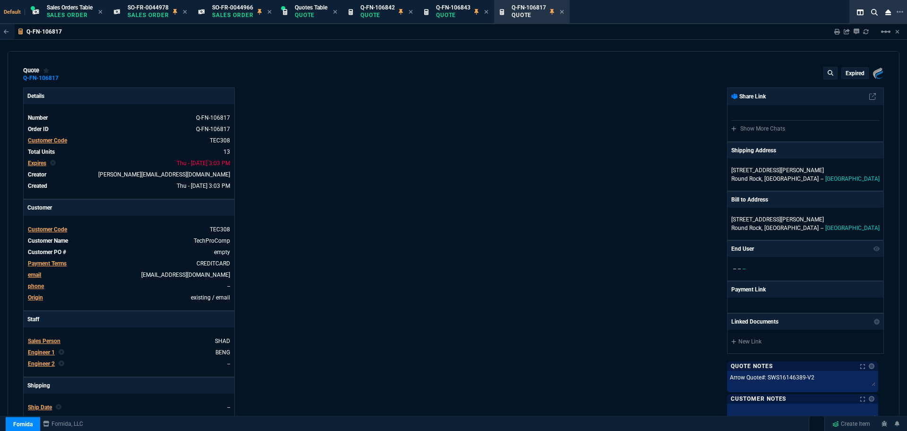
type input "25"
type input "2713"
type input "27"
type input "400"
type input "75"
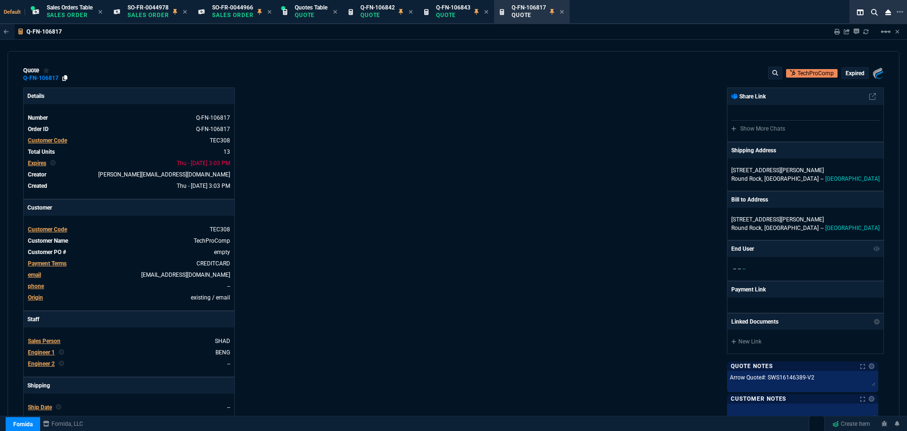
click at [64, 77] on icon at bounding box center [64, 78] width 5 height 6
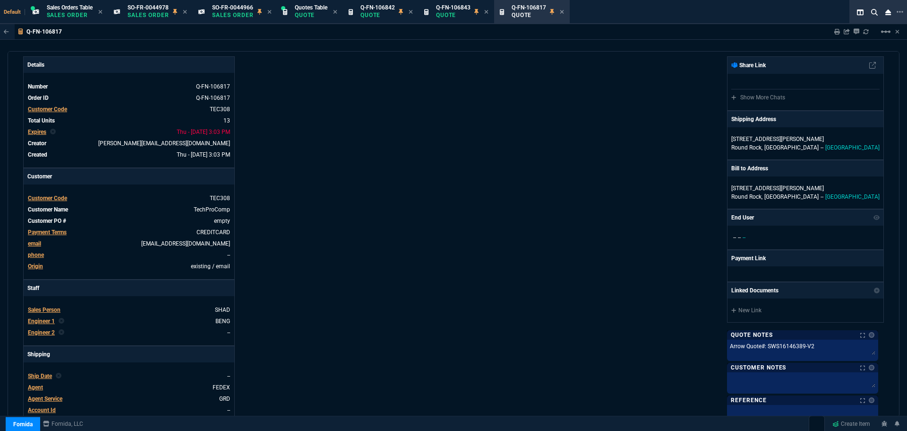
scroll to position [26, 0]
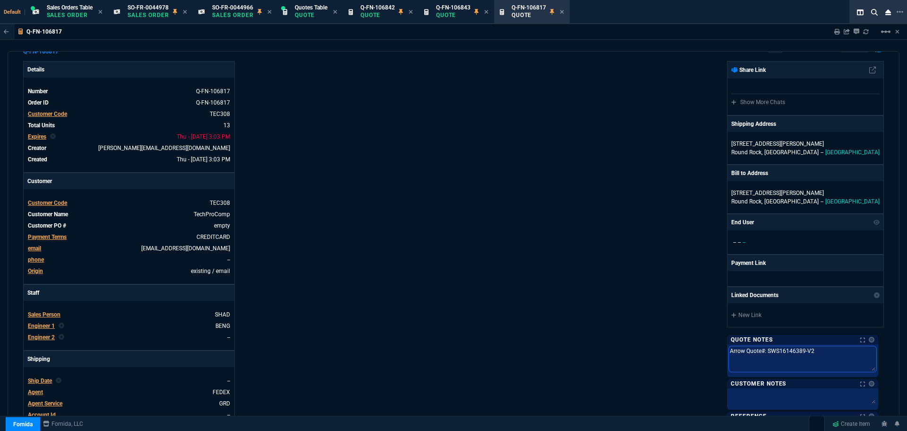
drag, startPoint x: 823, startPoint y: 353, endPoint x: 769, endPoint y: 351, distance: 53.9
click at [769, 351] on textarea "Arrow Quote#: SWS16146389-V2" at bounding box center [802, 359] width 147 height 26
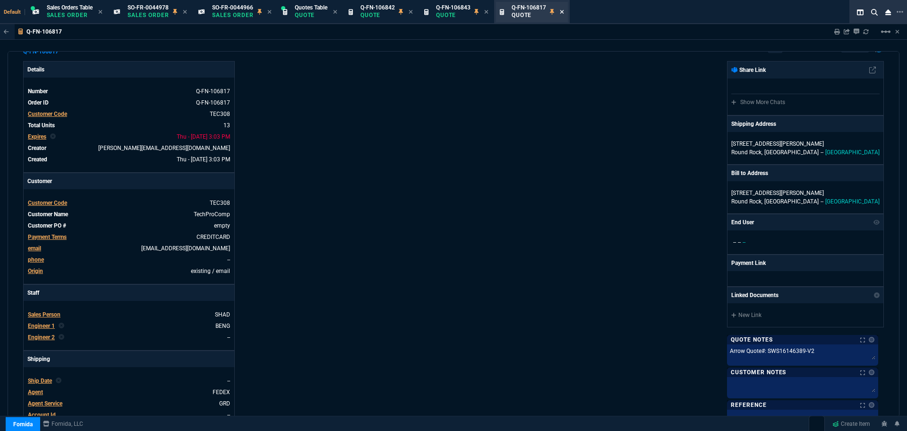
click at [564, 11] on icon at bounding box center [562, 12] width 4 height 6
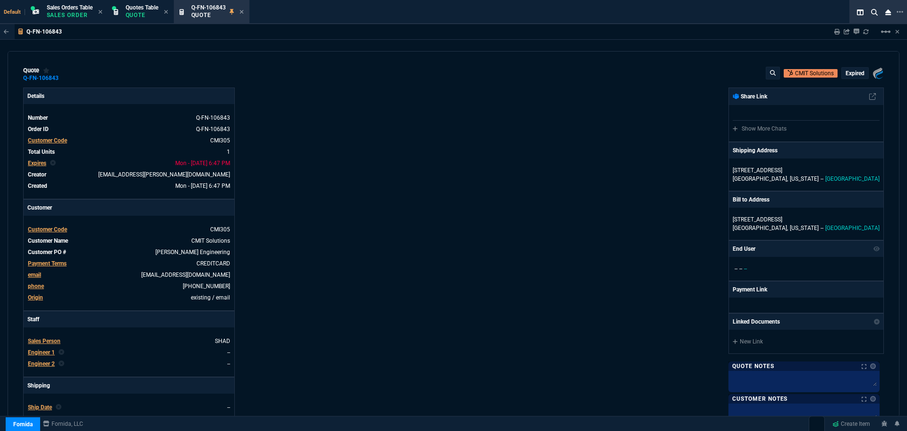
type input "20"
type input "303"
type input "13"
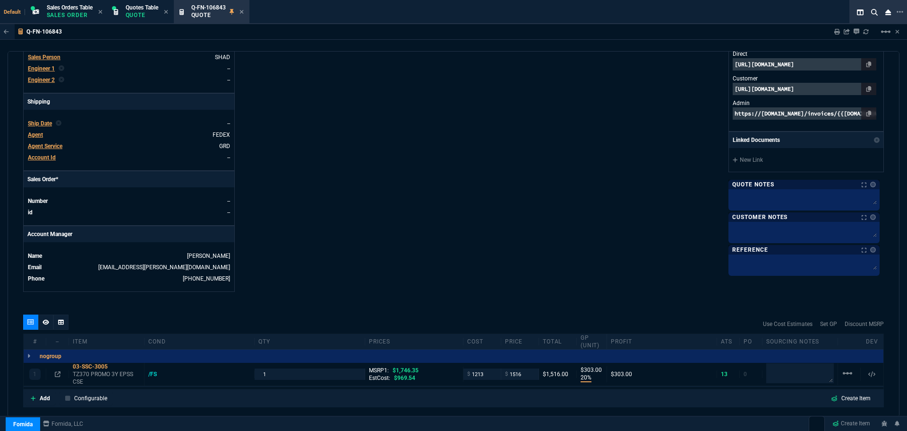
scroll to position [376, 0]
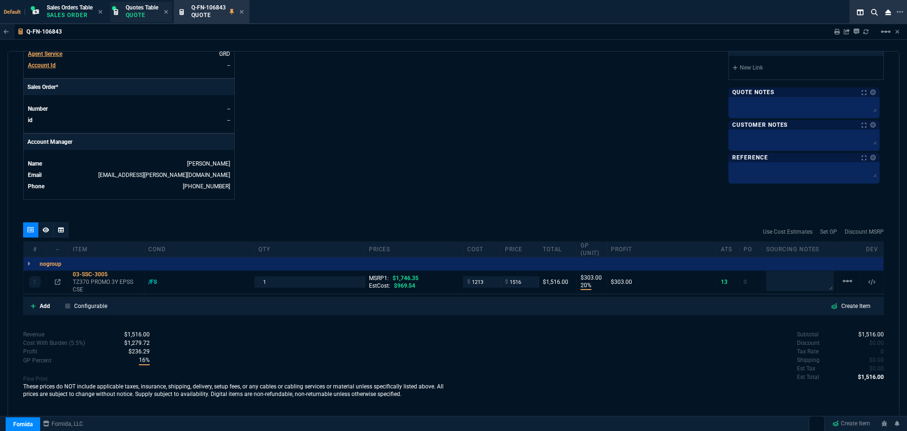
click at [131, 14] on p "Quote" at bounding box center [142, 15] width 33 height 8
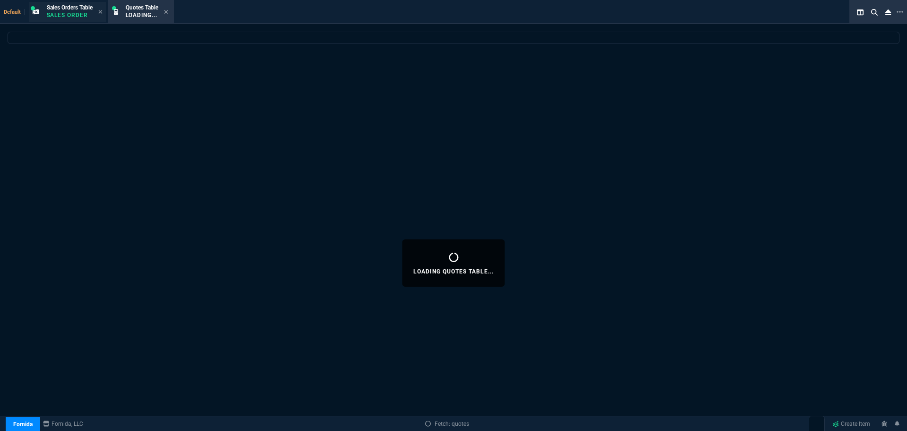
select select
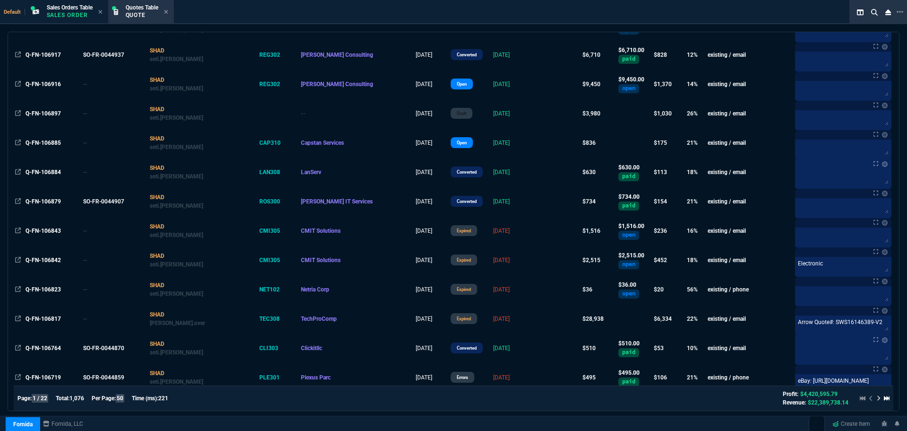
scroll to position [425, 0]
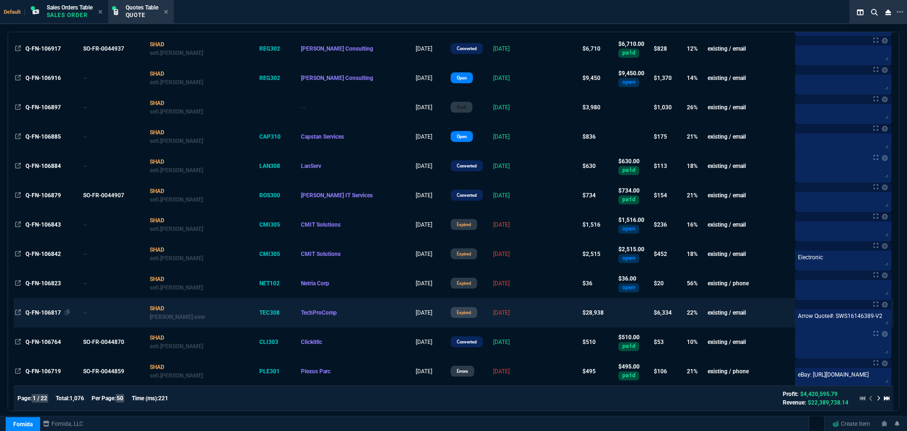
click at [46, 313] on span "Q-FN-106817" at bounding box center [43, 312] width 35 height 7
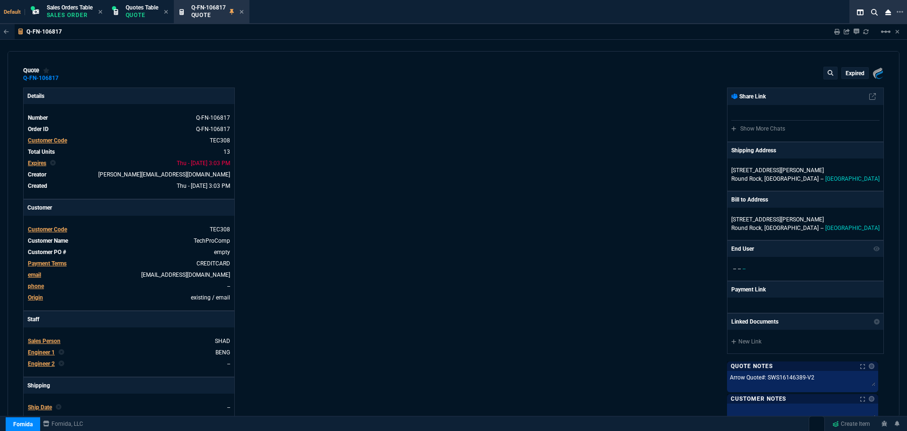
type input "25"
type input "2713"
type input "27"
type input "400"
type input "75"
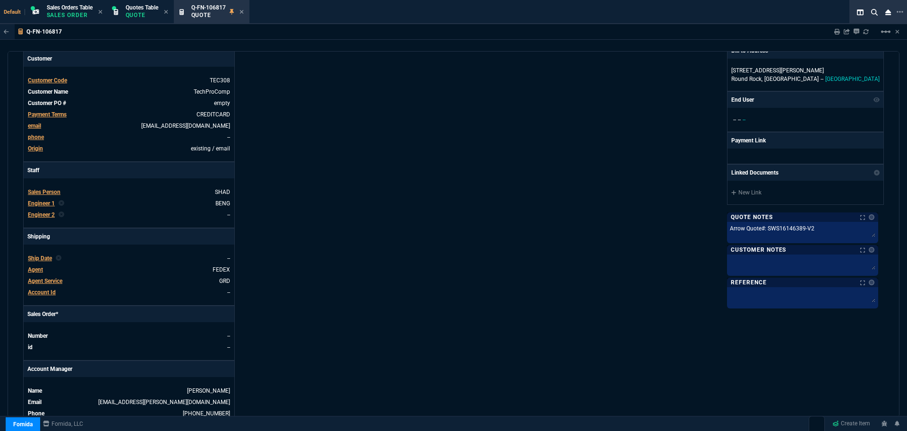
scroll to position [189, 0]
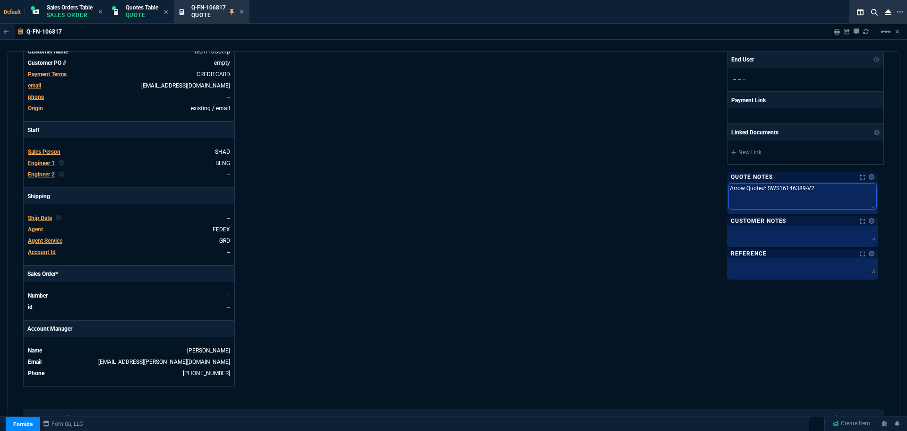
drag, startPoint x: 820, startPoint y: 187, endPoint x: 769, endPoint y: 190, distance: 50.7
click at [769, 190] on textarea "Arrow Quote#: SWS16146389-V2" at bounding box center [802, 196] width 147 height 26
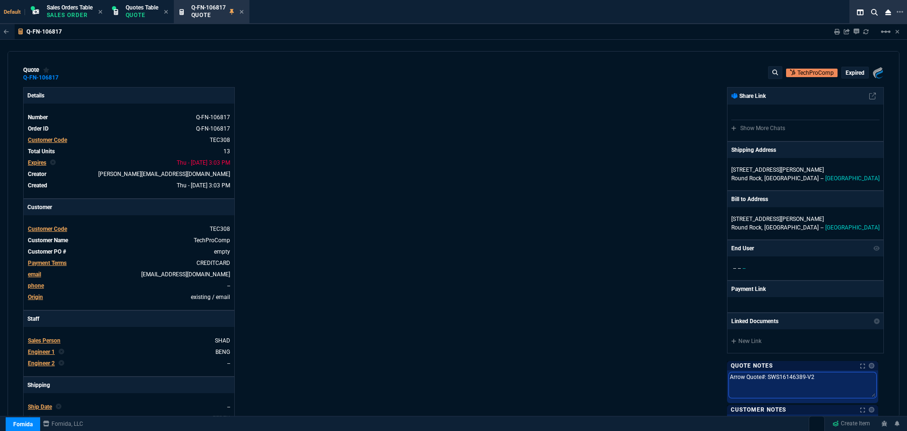
scroll to position [0, 0]
click at [130, 9] on span "Quotes Table" at bounding box center [142, 7] width 33 height 7
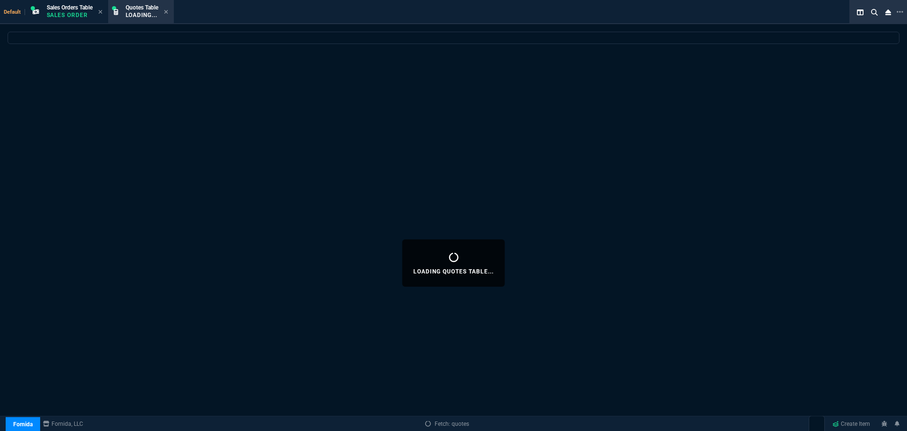
select select
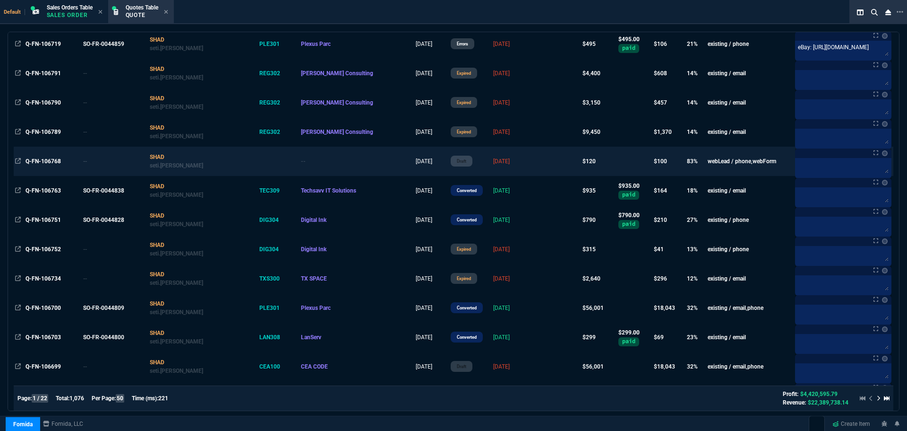
scroll to position [756, 0]
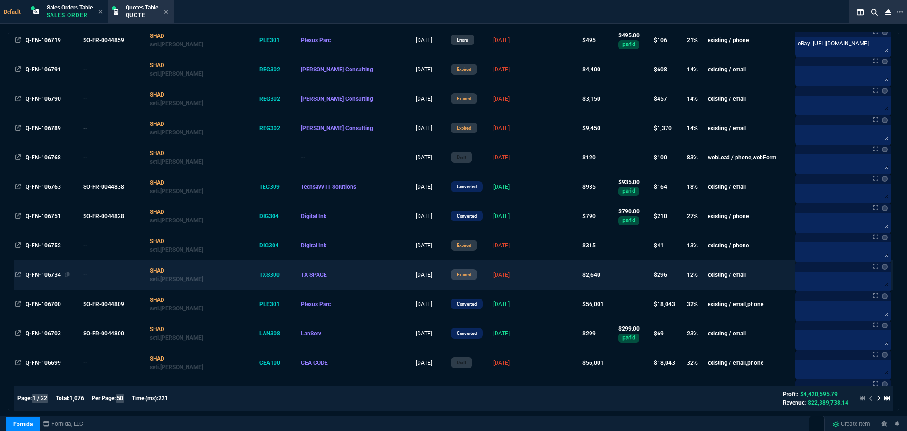
click at [37, 275] on span "Q-FN-106734" at bounding box center [43, 274] width 35 height 7
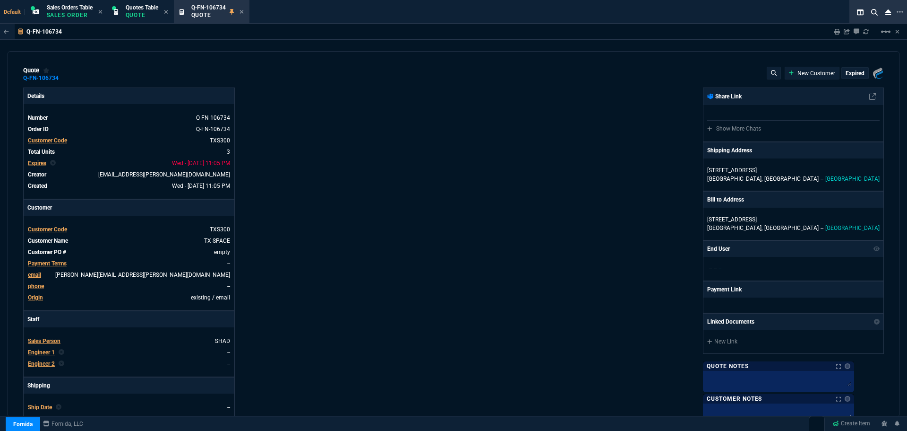
type input "15"
type input "71"
type input "18"
type input "148"
type input "17"
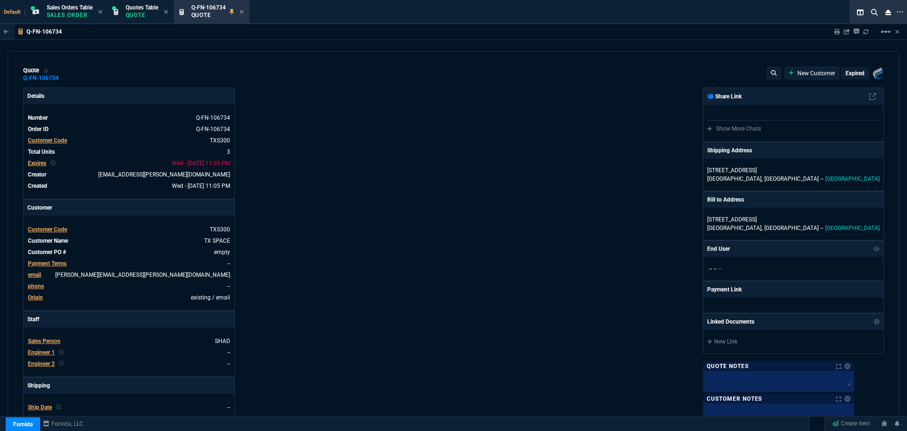
type input "189"
type input "21"
type input "1042.62"
type input "1471.93"
type input "21"
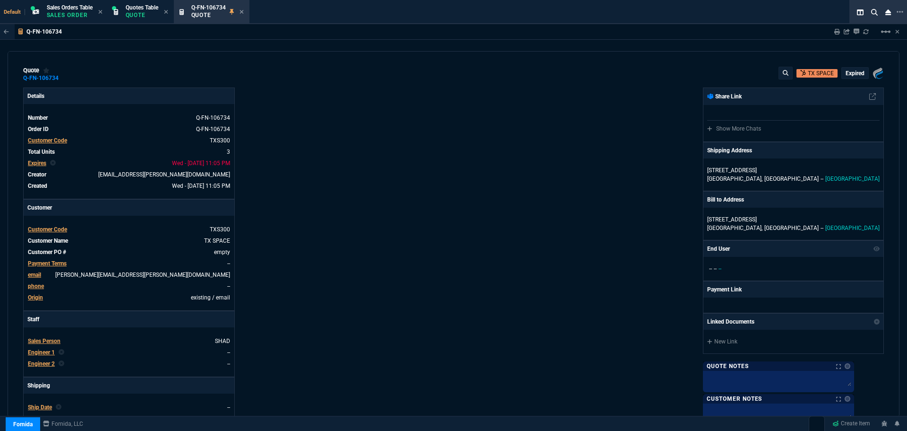
type input "22"
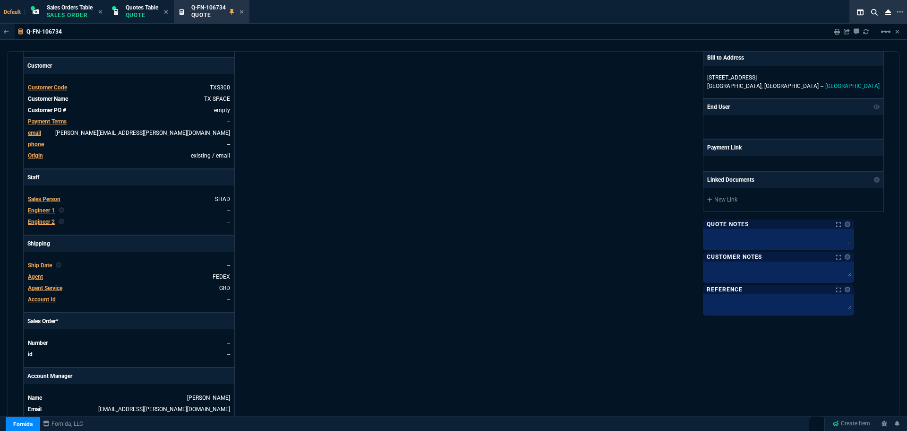
scroll to position [0, 0]
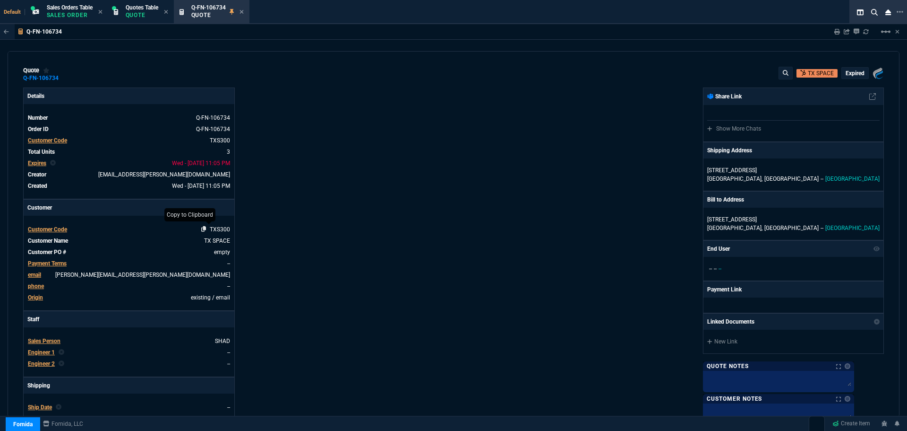
click at [202, 228] on icon at bounding box center [203, 229] width 5 height 6
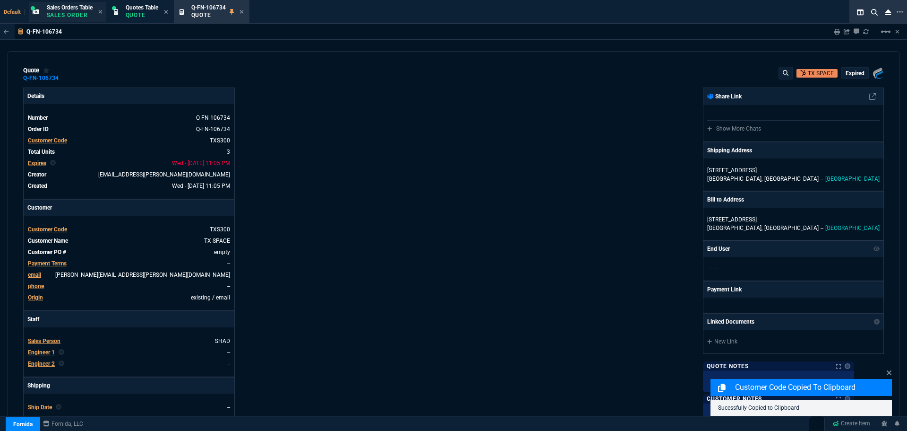
click at [58, 13] on p "Sales Order" at bounding box center [70, 15] width 46 height 8
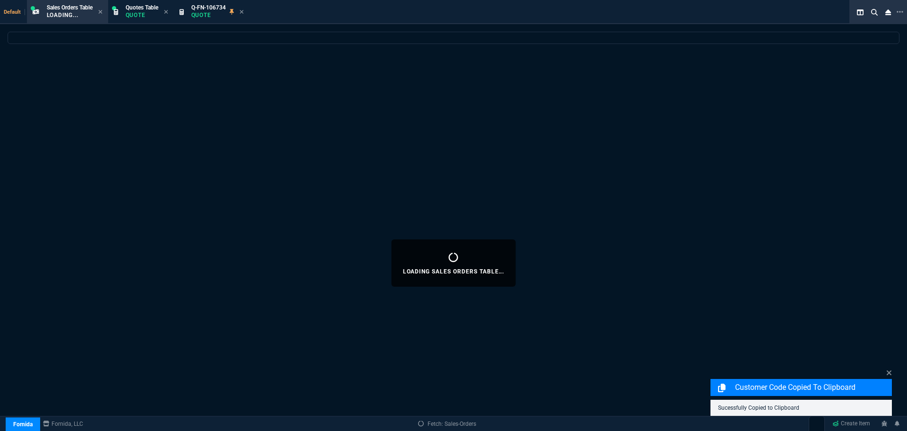
select select
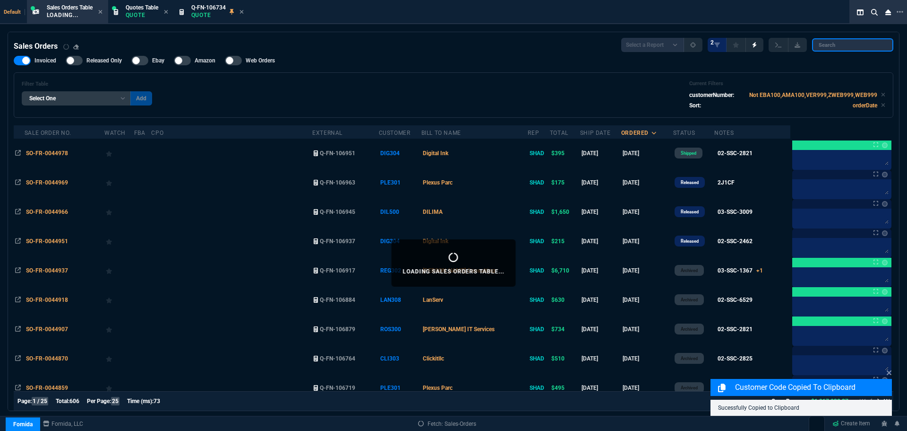
click at [842, 43] on input "search" at bounding box center [852, 44] width 81 height 13
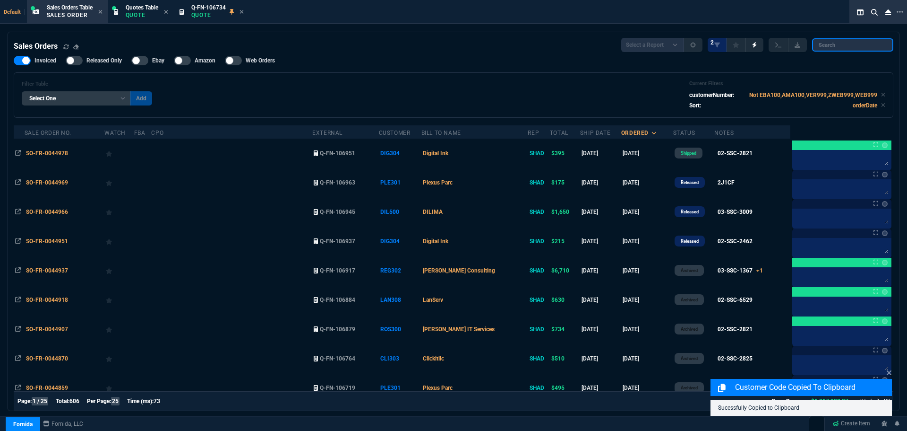
paste input "TXS300"
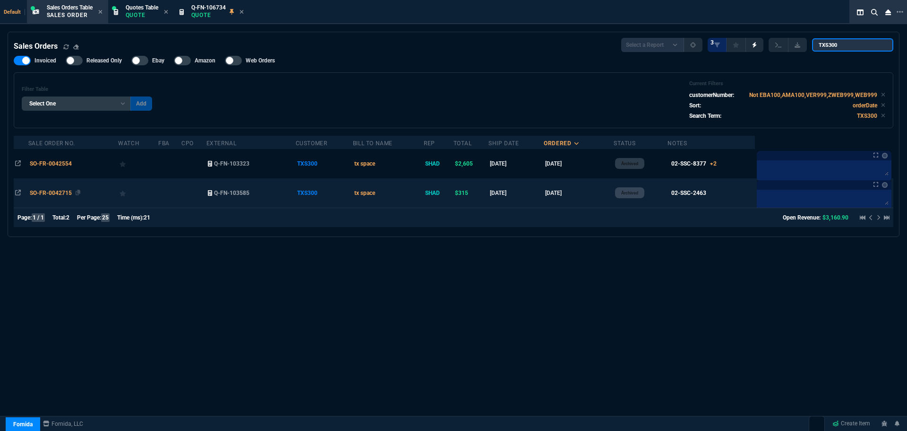
type input "TXS300"
click at [52, 190] on span "SO-FR-0042715" at bounding box center [51, 193] width 42 height 7
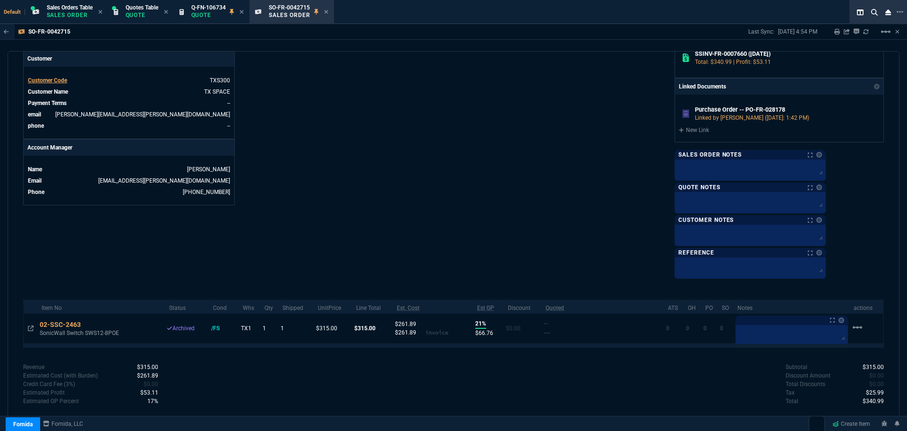
scroll to position [392, 0]
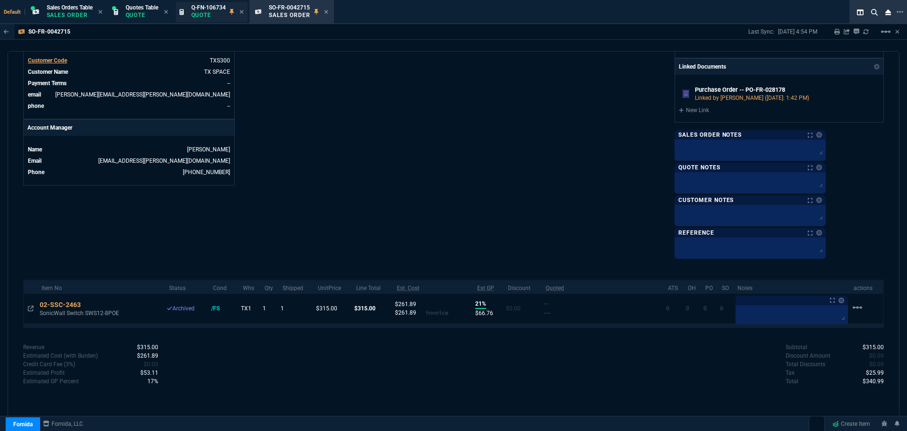
click at [209, 17] on p "Quote" at bounding box center [208, 15] width 35 height 8
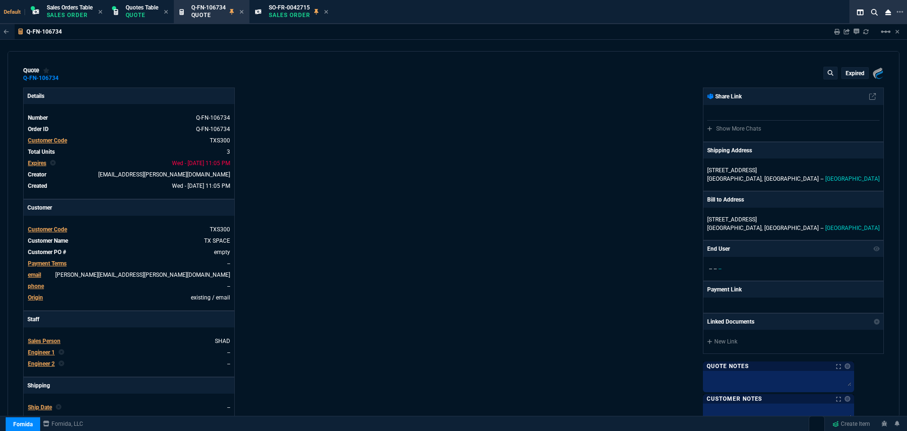
type input "15"
type input "71"
type input "18"
type input "148"
type input "17"
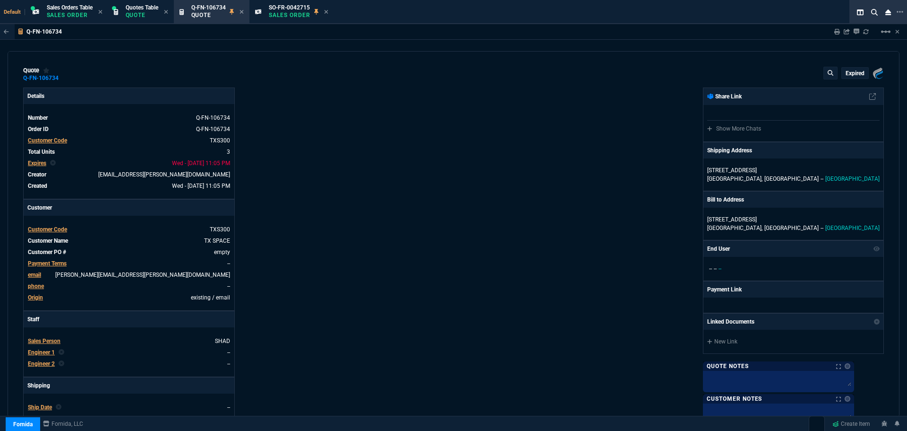
type input "189"
type input "21"
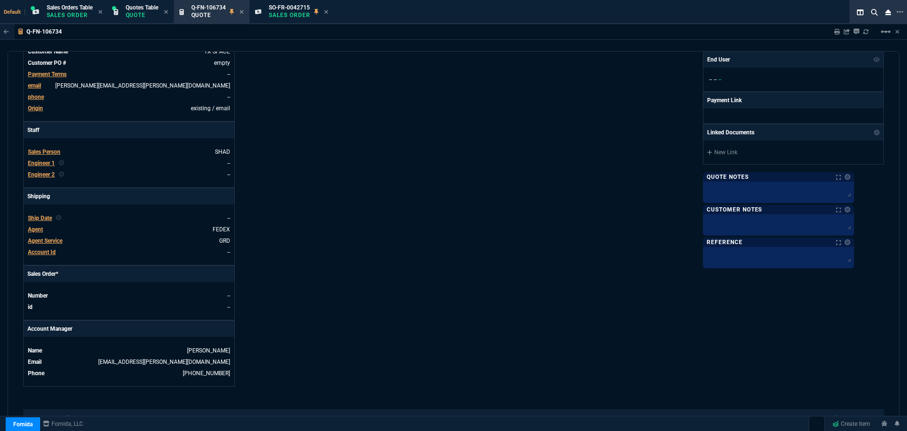
type input "1042.62"
type input "1471.93"
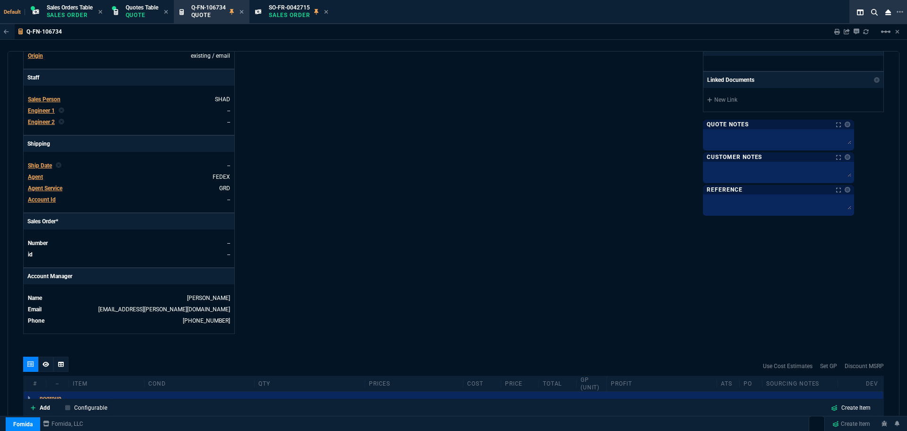
scroll to position [425, 0]
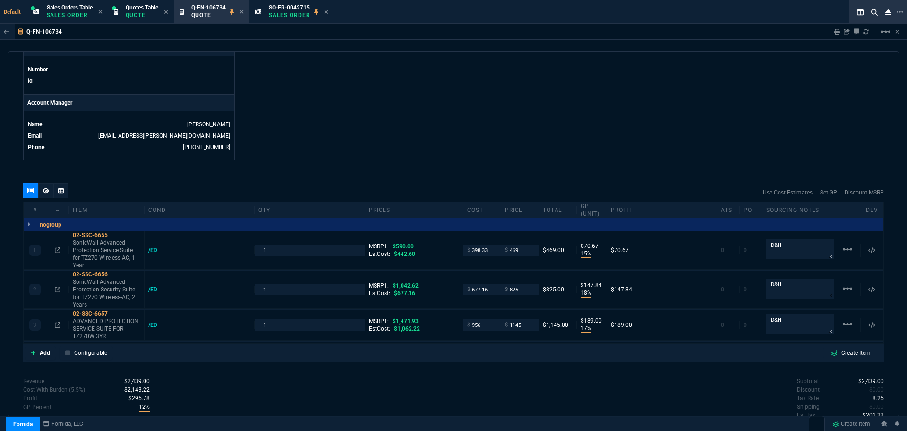
type input "21"
type input "22"
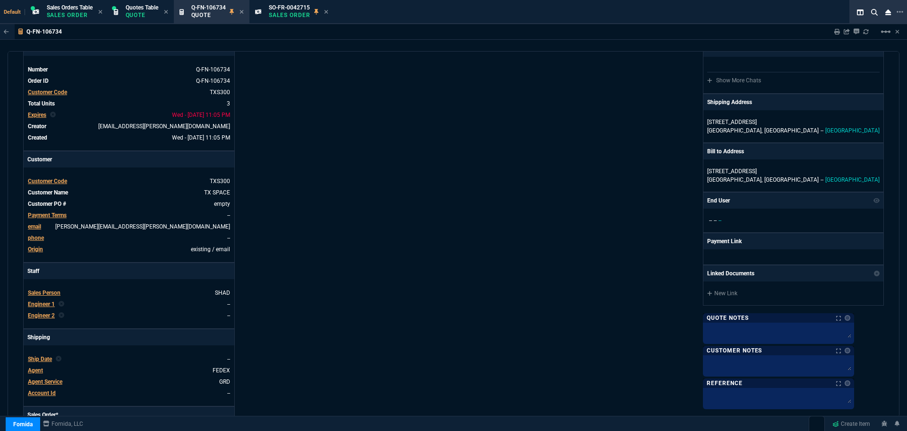
scroll to position [47, 0]
click at [242, 11] on icon at bounding box center [242, 12] width 4 height 6
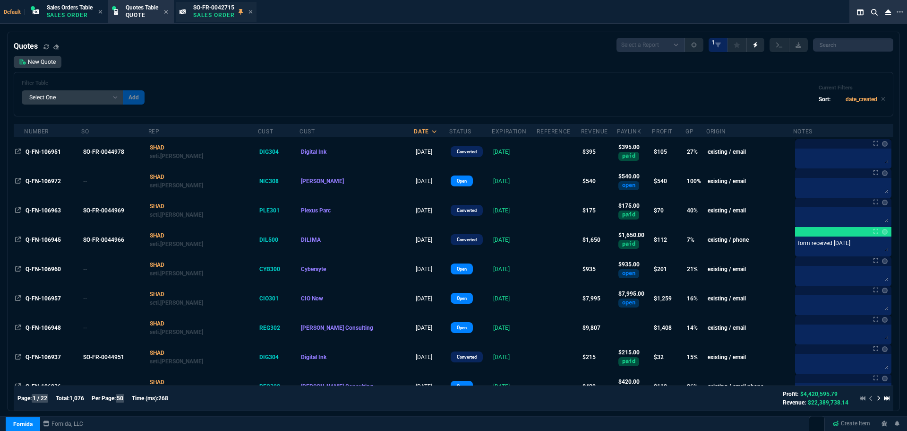
click at [203, 11] on div "SO-FR-0042715 Sales Order" at bounding box center [214, 12] width 42 height 17
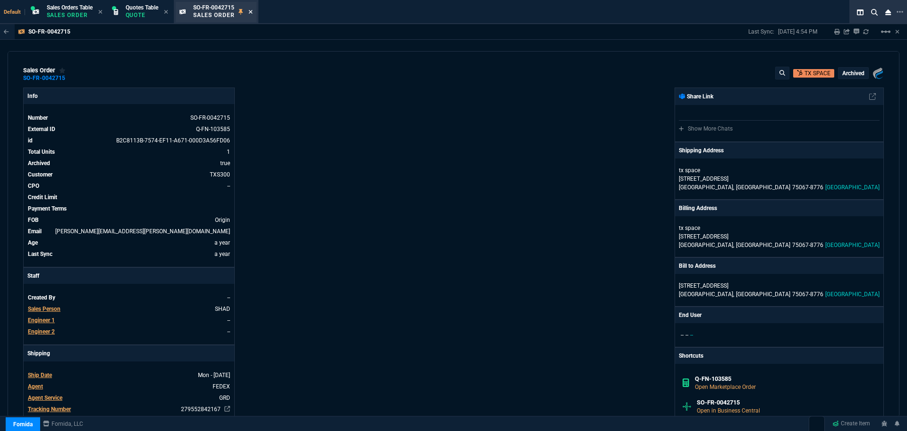
click at [253, 13] on icon at bounding box center [251, 12] width 4 height 6
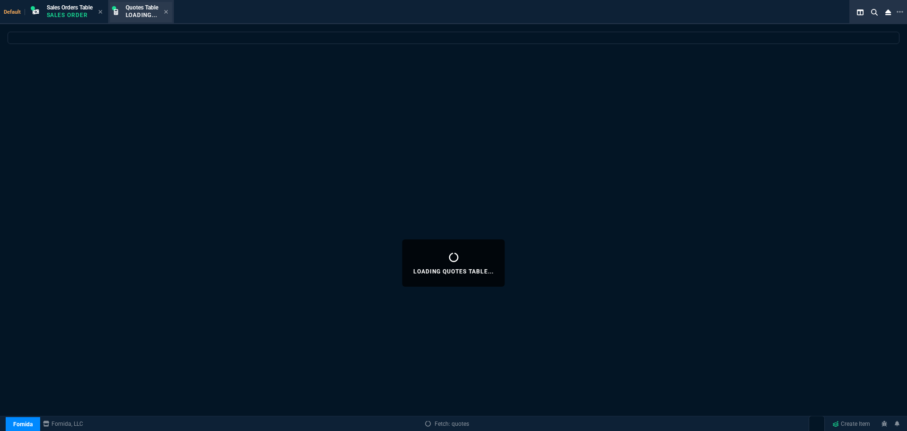
click at [147, 8] on span "Quotes Table" at bounding box center [142, 7] width 33 height 7
select select
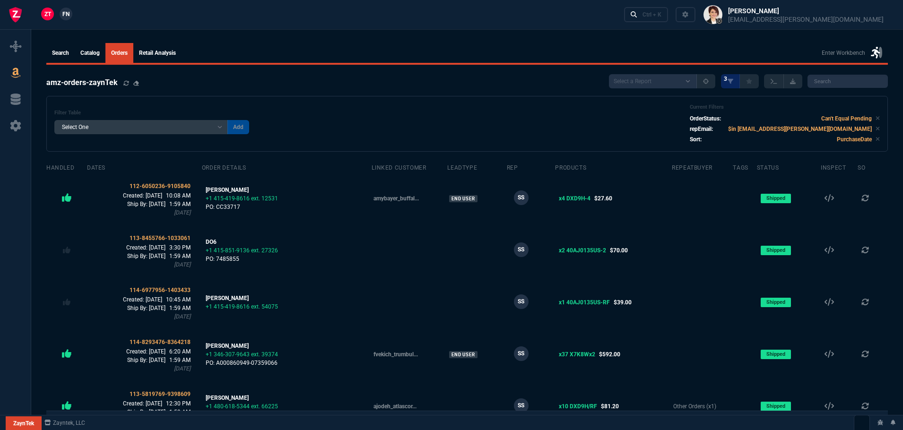
select select
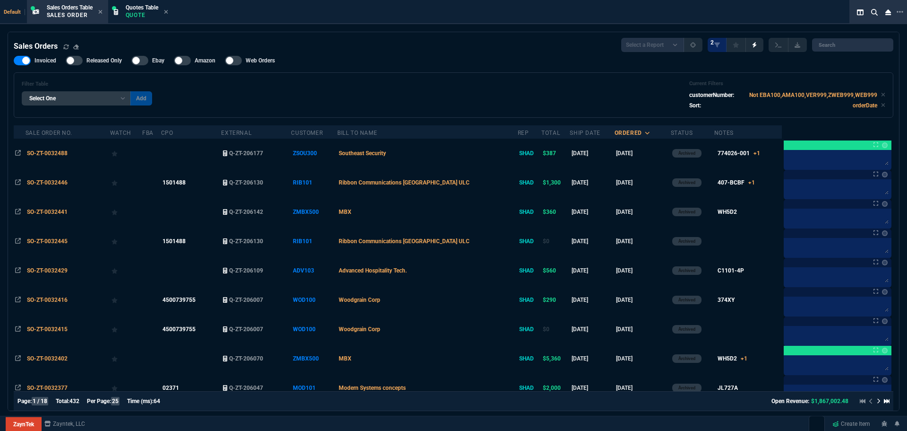
select select "4: SHAD"
select select
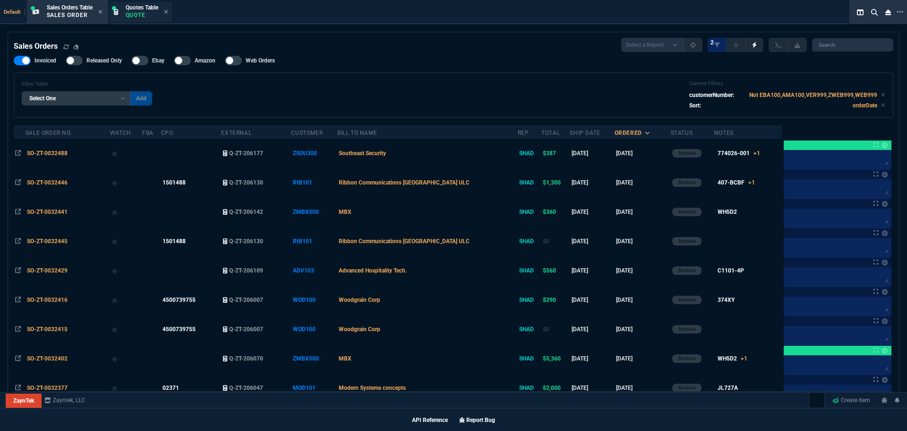
click at [137, 11] on p "Quote" at bounding box center [142, 15] width 33 height 8
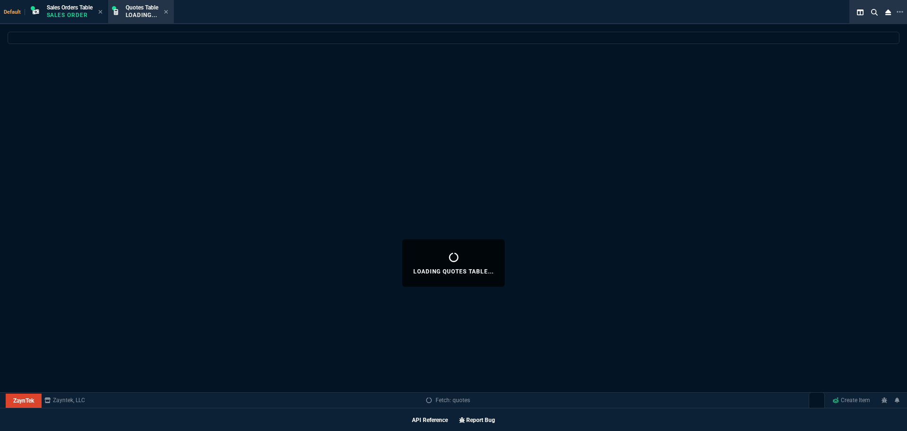
select select
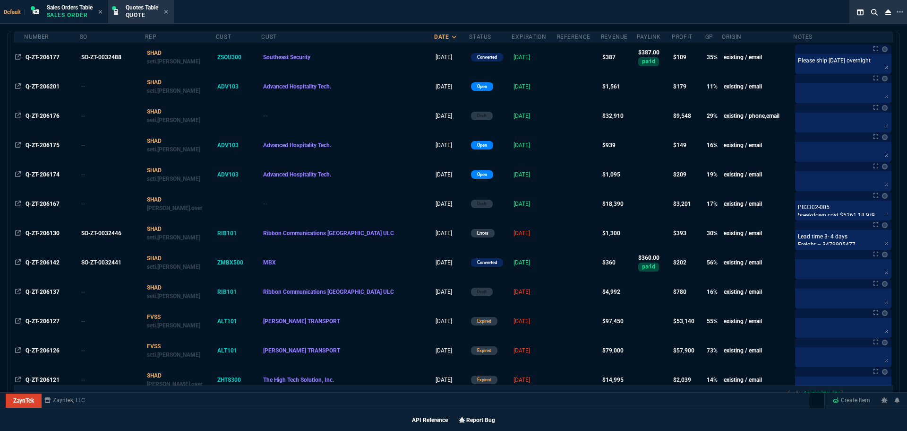
scroll to position [189, 0]
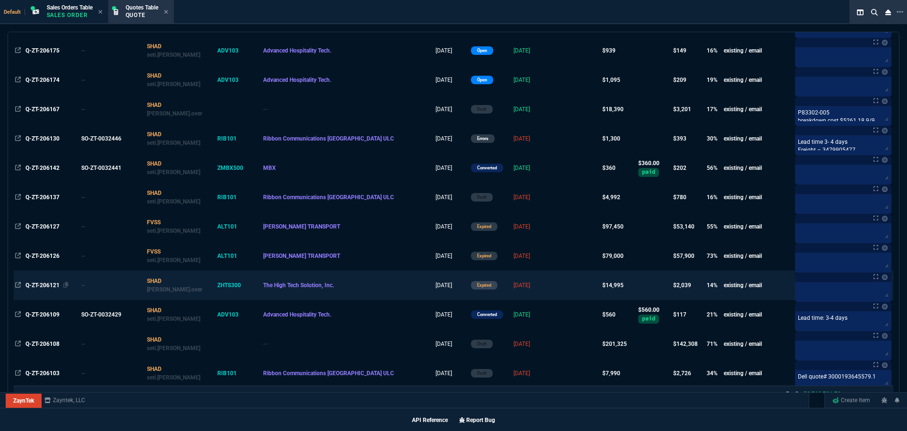
click at [45, 285] on span "Q-ZT-206121" at bounding box center [43, 285] width 34 height 7
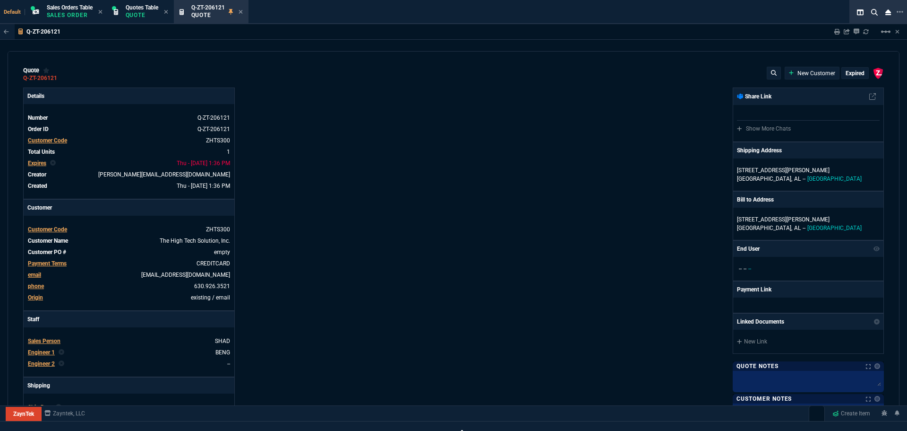
type input "18"
type input "2715"
type input "66"
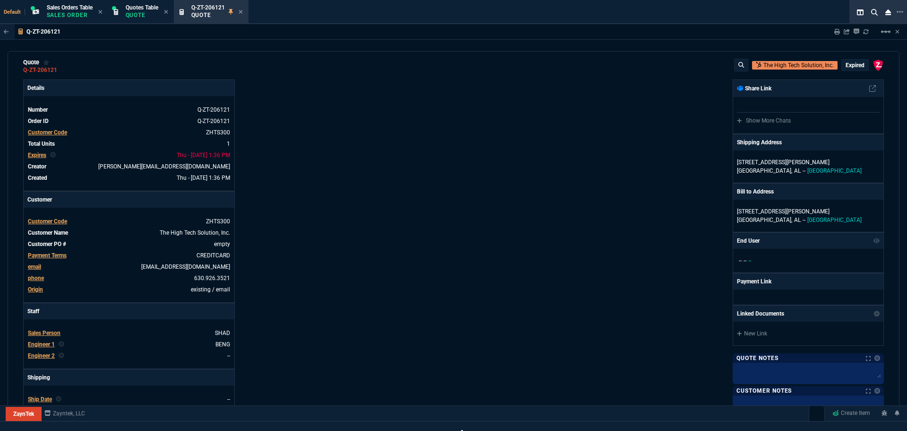
scroll to position [0, 0]
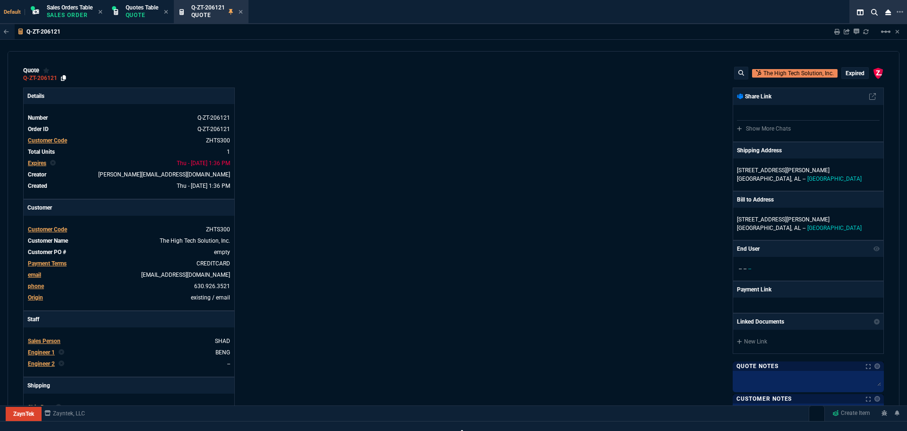
click at [65, 79] on icon at bounding box center [63, 78] width 5 height 6
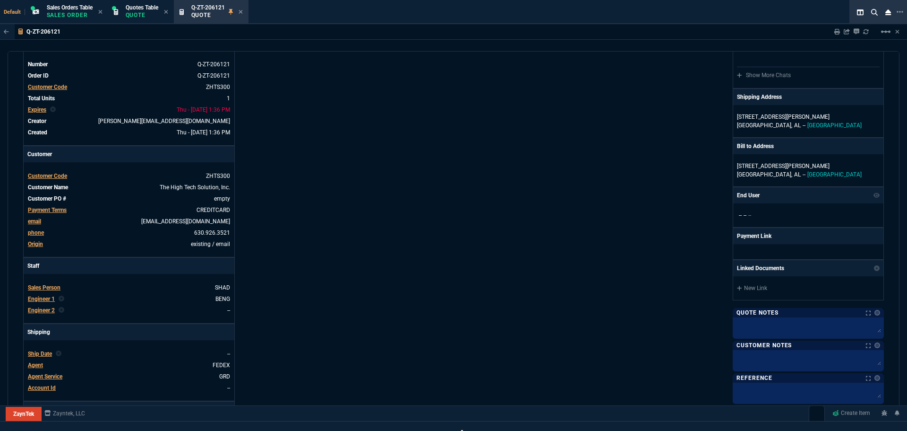
scroll to position [47, 0]
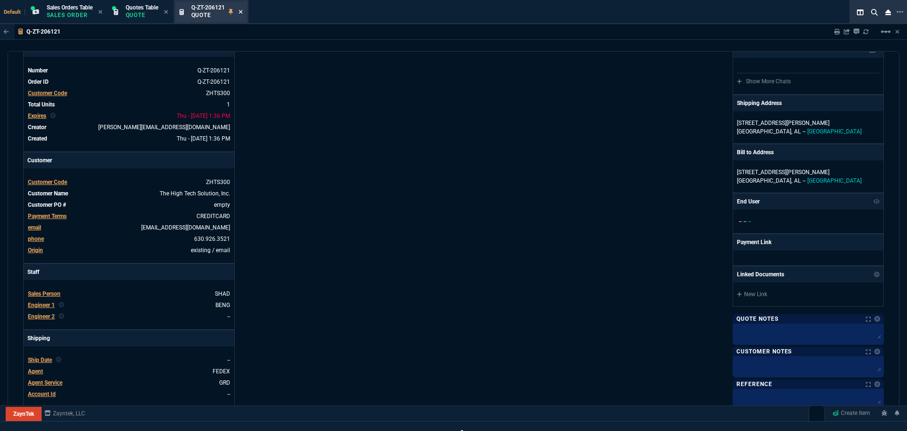
click at [242, 12] on icon at bounding box center [241, 12] width 4 height 6
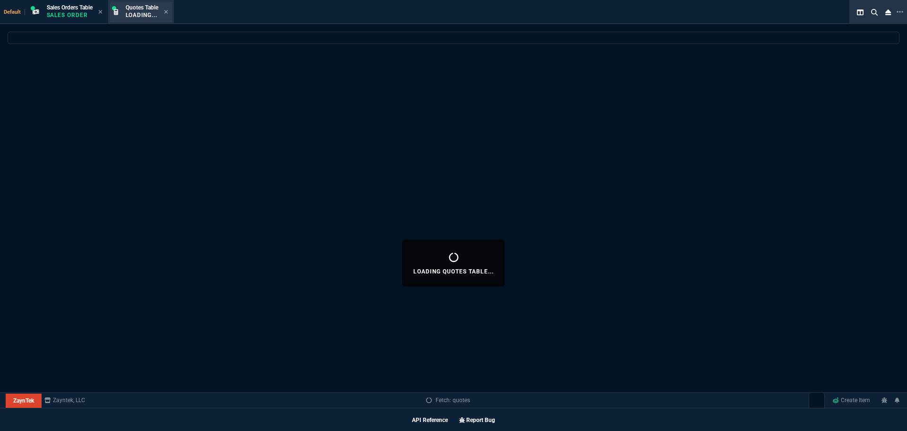
select select
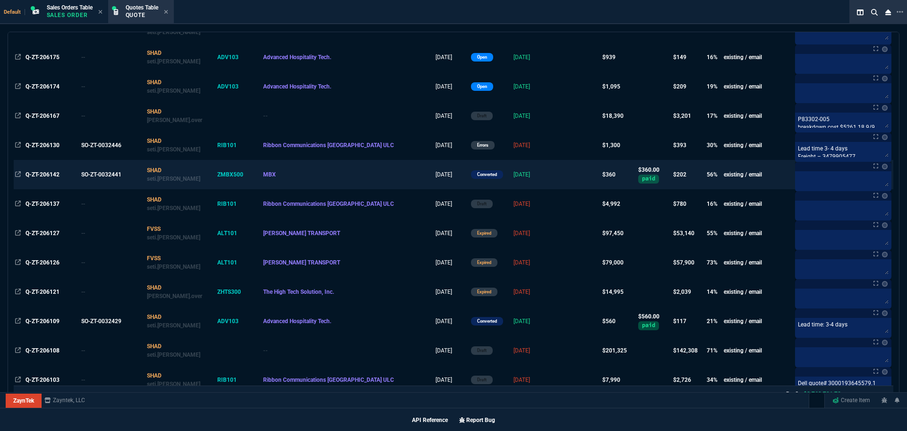
scroll to position [236, 0]
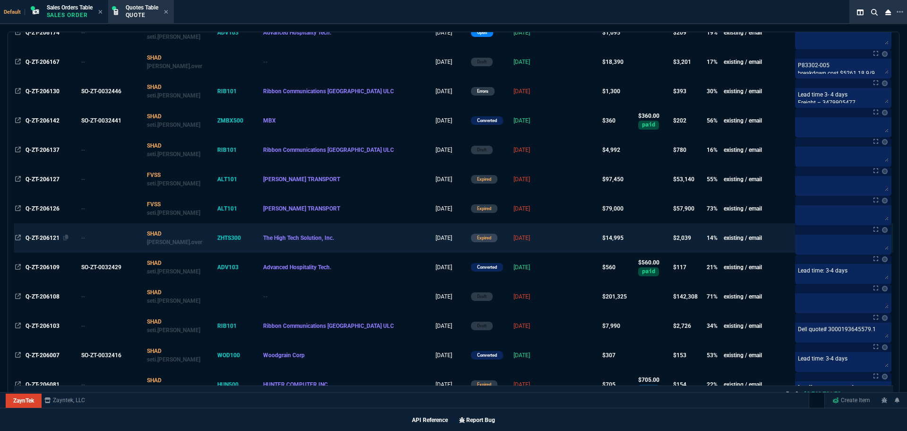
click at [47, 235] on span "Q-ZT-206121" at bounding box center [43, 237] width 34 height 7
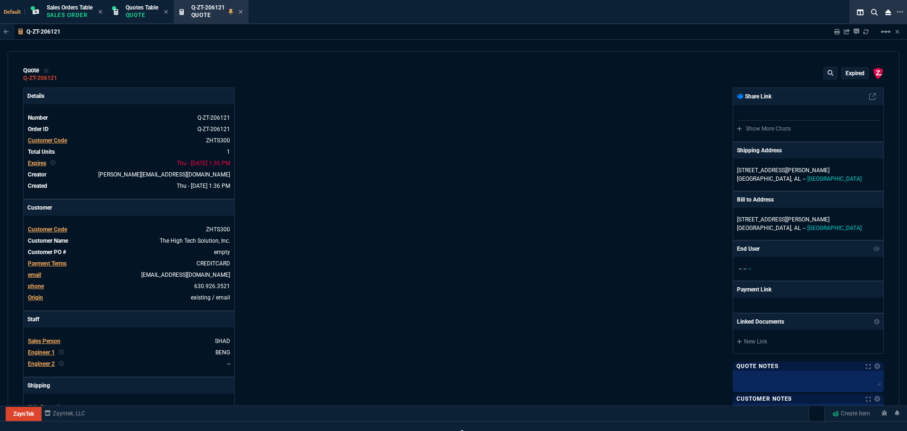
type input "18"
type input "2715"
type input "66"
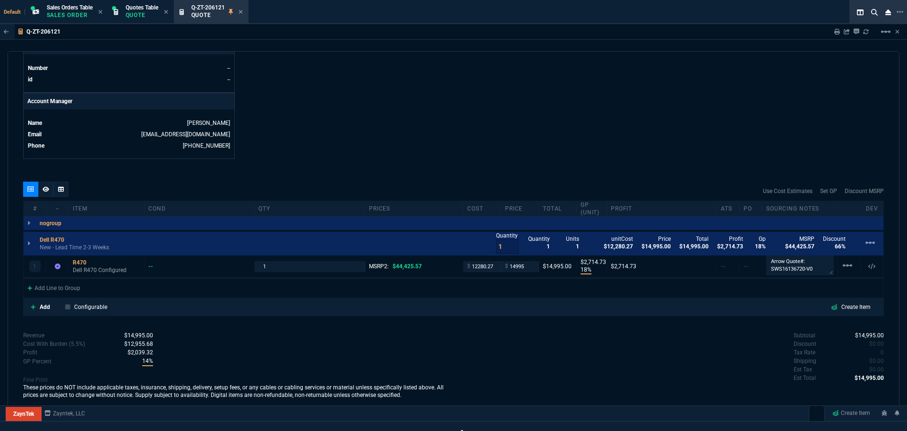
scroll to position [417, 0]
click at [241, 9] on icon at bounding box center [241, 12] width 4 height 6
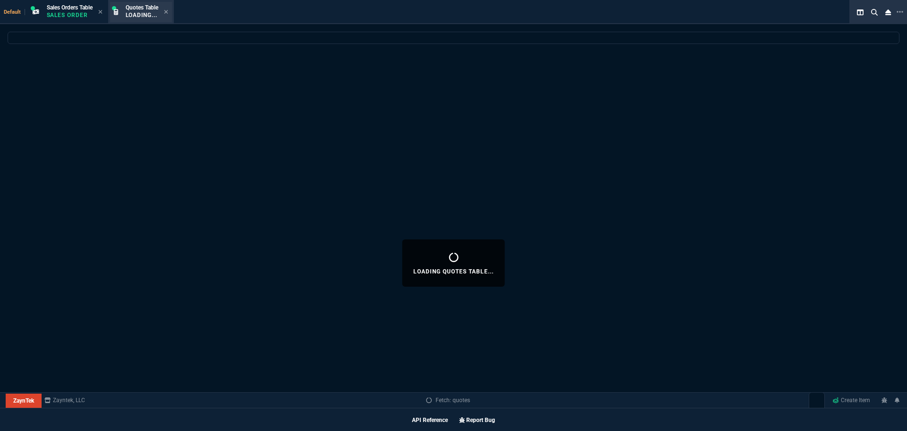
select select
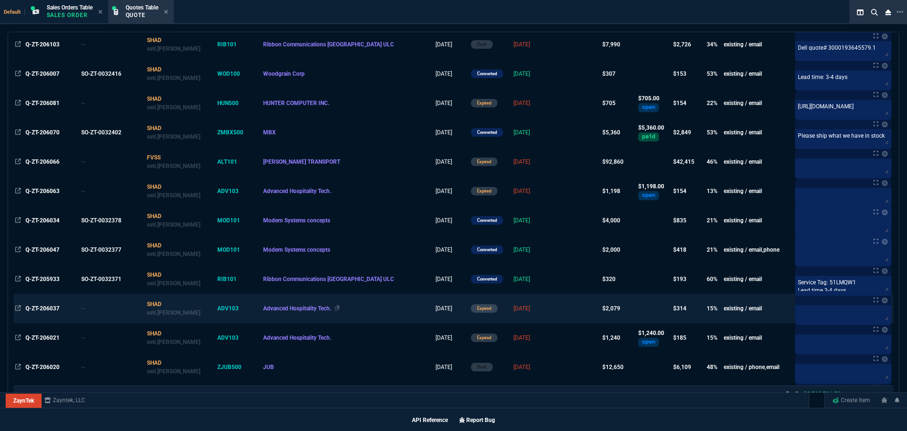
scroll to position [520, 0]
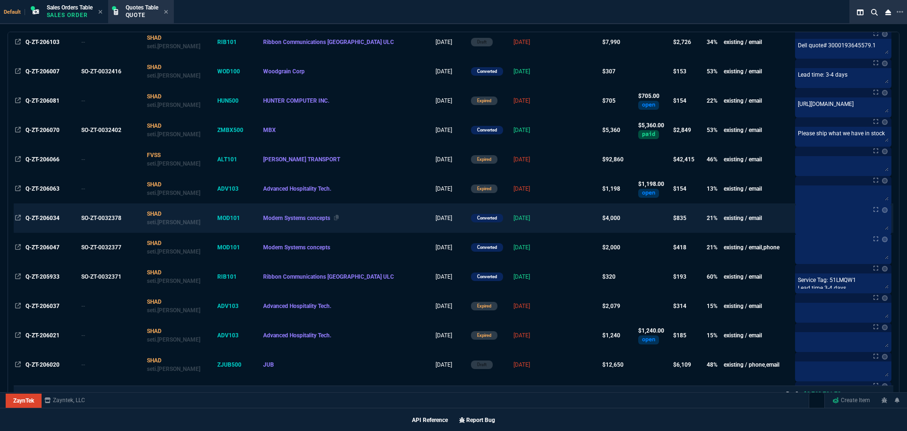
click at [328, 214] on div "Modern Systems concepts" at bounding box center [348, 218] width 170 height 9
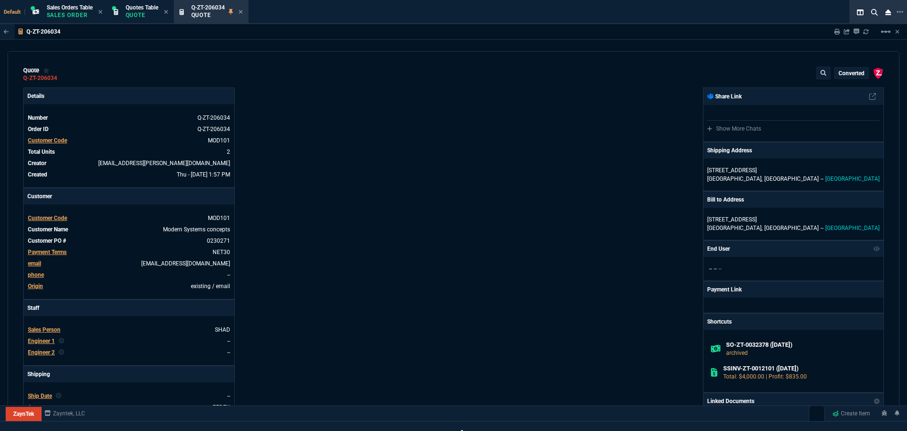
type input "25"
type input "500"
type input "48"
click at [242, 11] on icon at bounding box center [241, 12] width 4 height 4
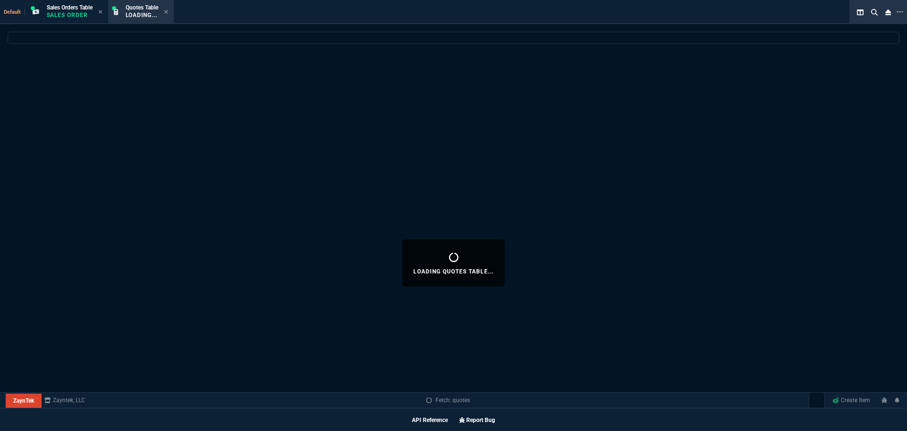
select select
